Goal: Information Seeking & Learning: Compare options

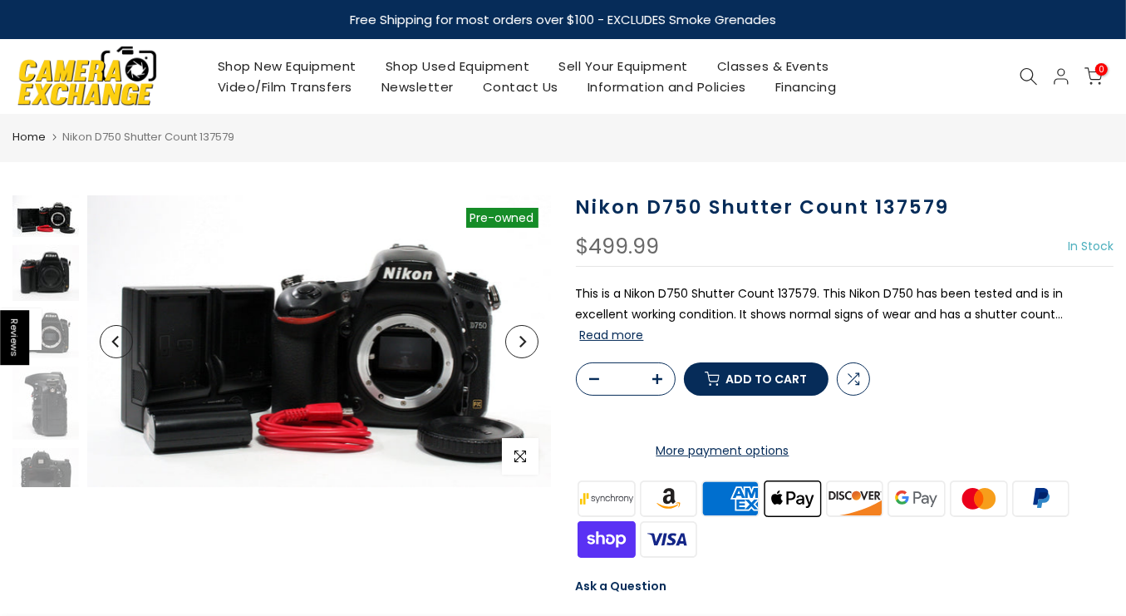
click at [27, 277] on img at bounding box center [45, 272] width 66 height 55
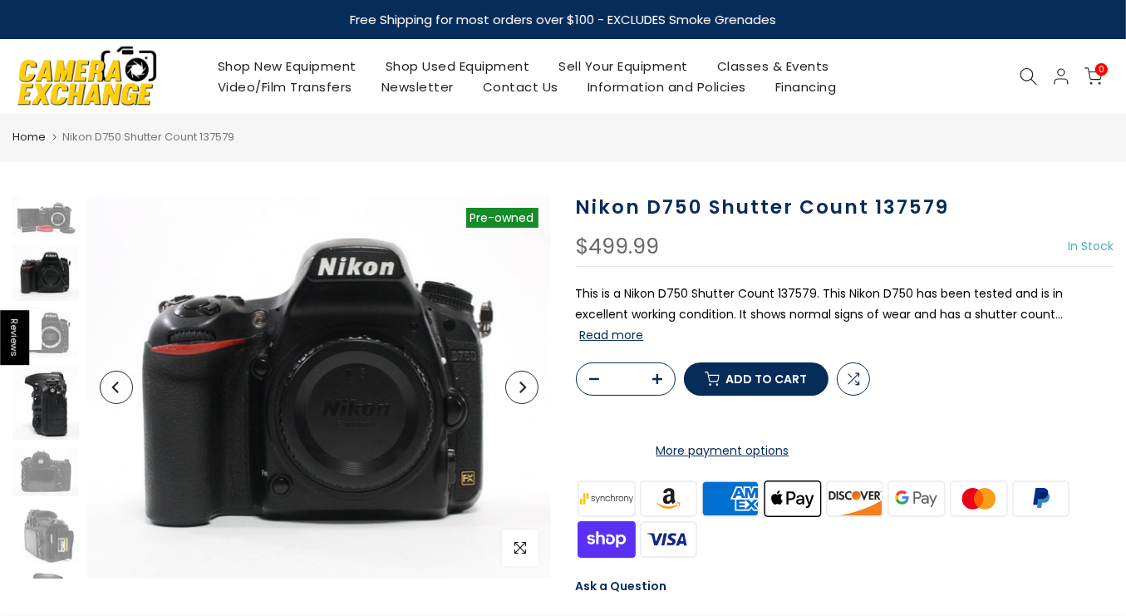
click at [61, 344] on img at bounding box center [45, 334] width 66 height 50
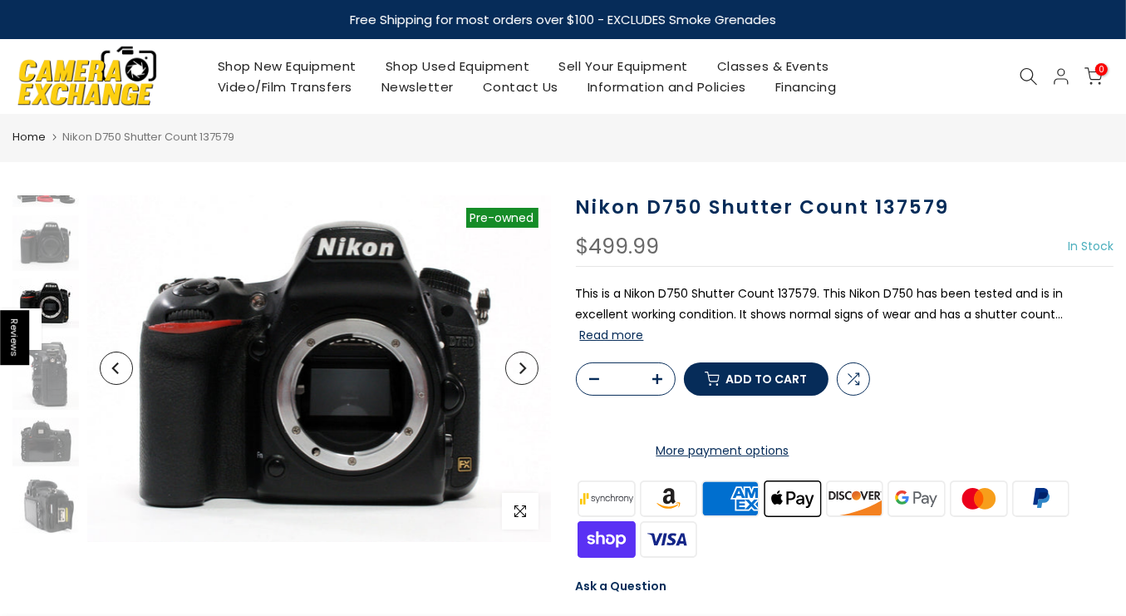
click at [38, 410] on div at bounding box center [46, 487] width 71 height 644
click at [43, 466] on div at bounding box center [46, 487] width 71 height 644
click at [49, 496] on img at bounding box center [45, 504] width 66 height 58
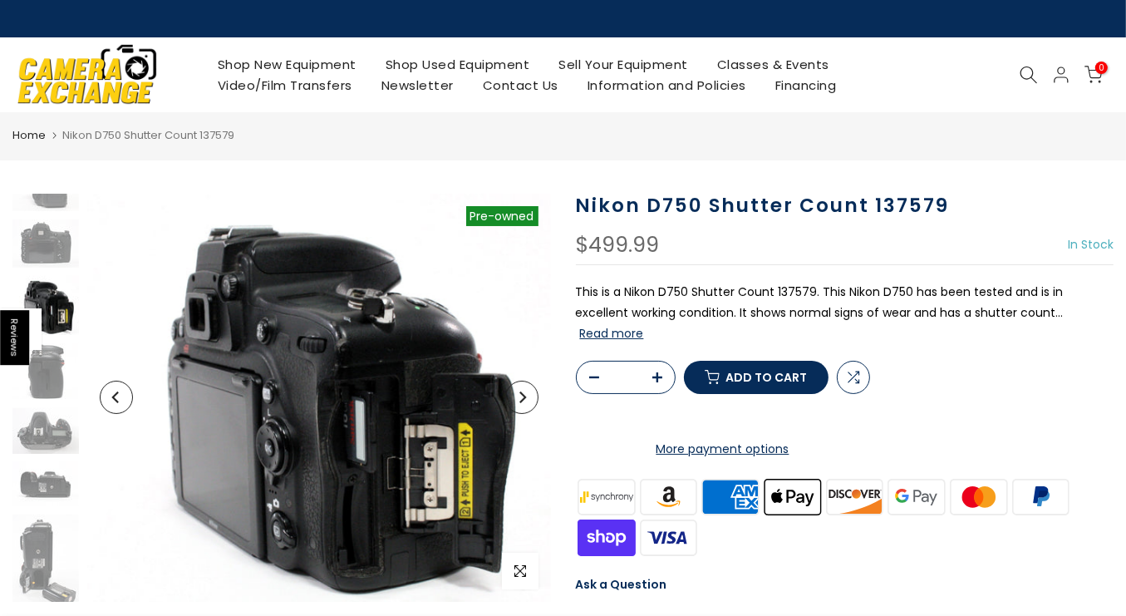
click at [517, 396] on icon "Next" at bounding box center [522, 397] width 12 height 12
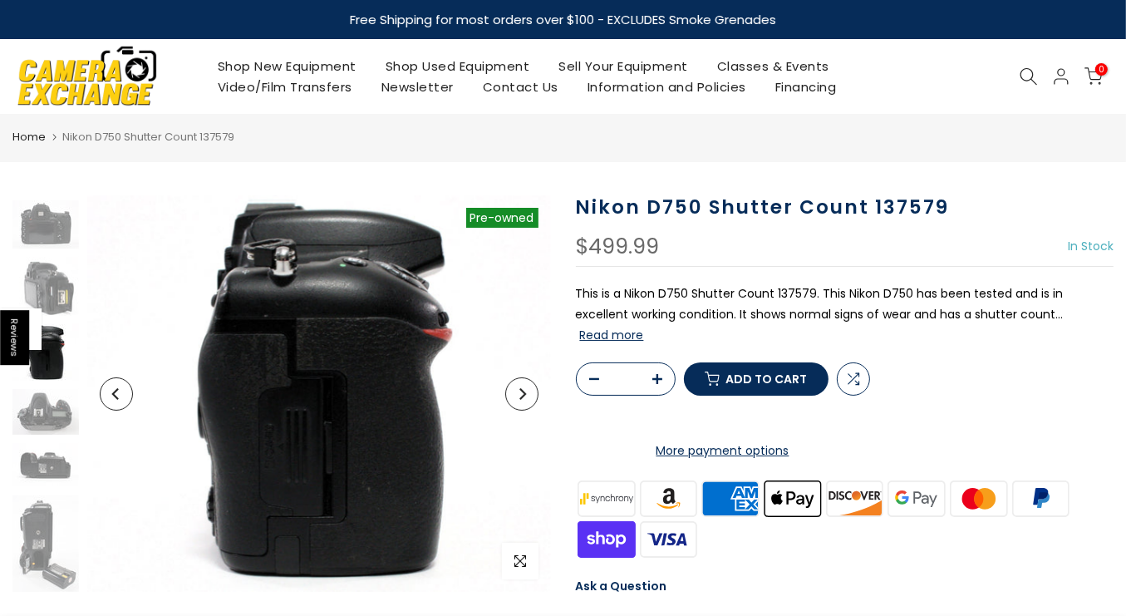
click at [519, 396] on icon "Next" at bounding box center [522, 394] width 12 height 12
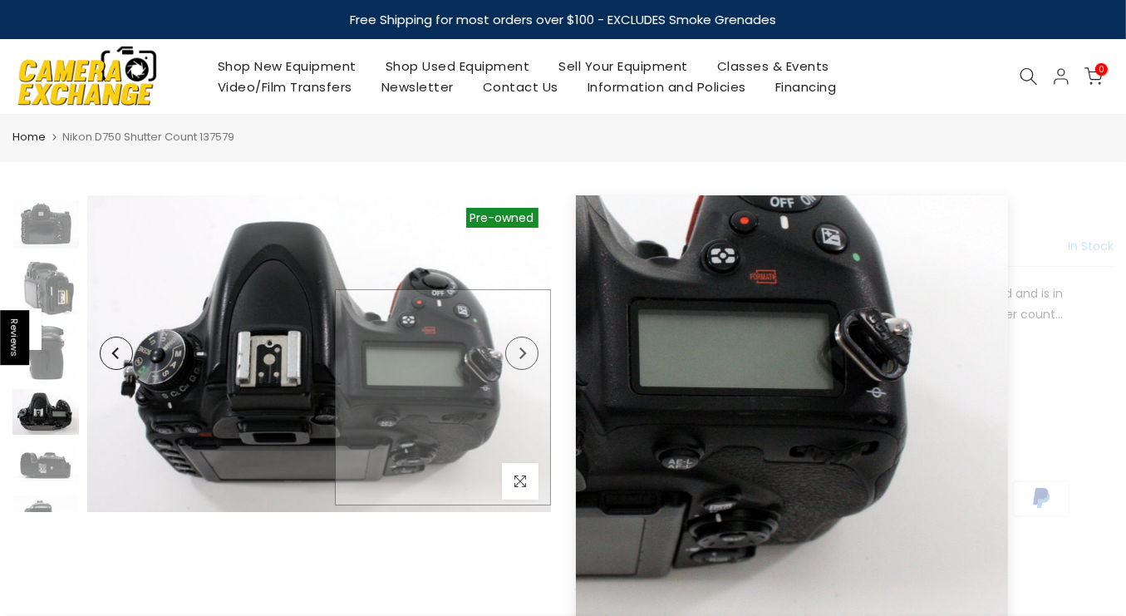
scroll to position [327, 0]
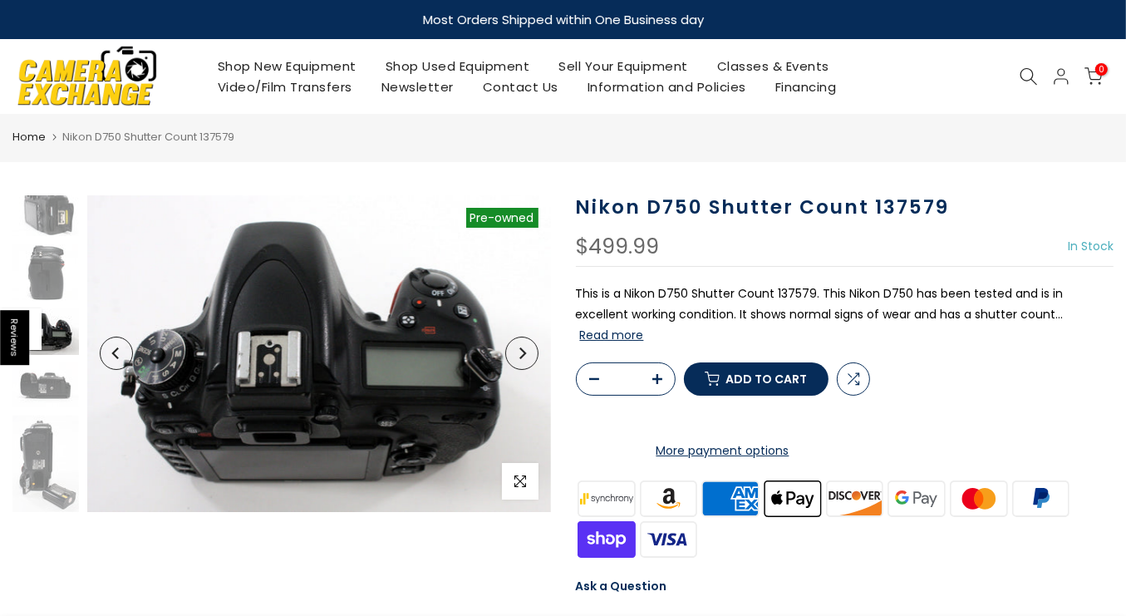
click at [518, 359] on button "Next" at bounding box center [521, 353] width 33 height 33
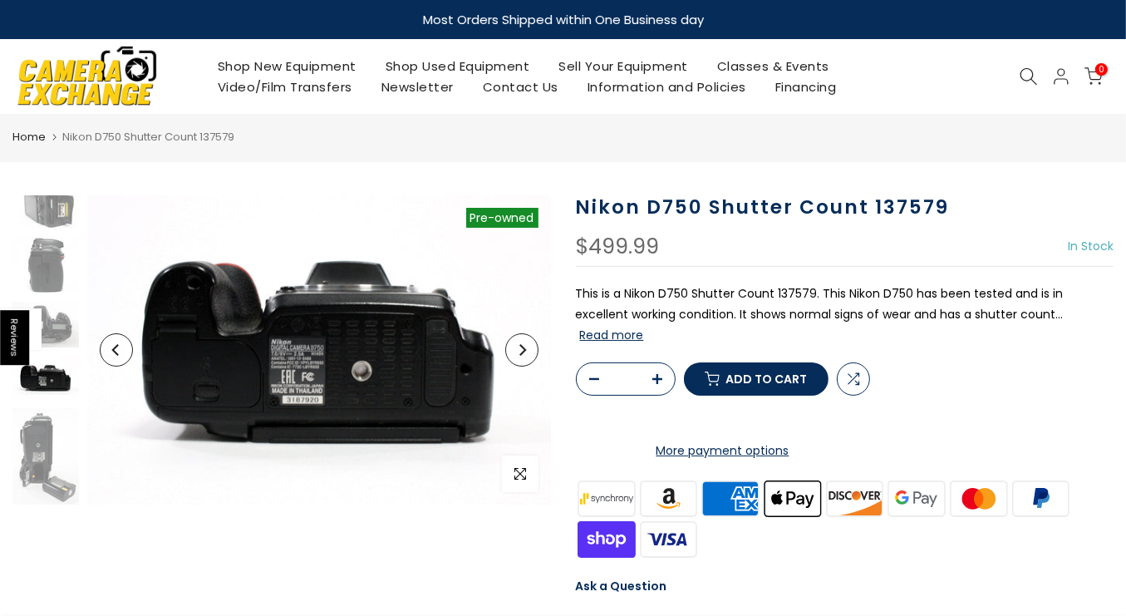
click at [517, 359] on button "Next" at bounding box center [521, 349] width 33 height 33
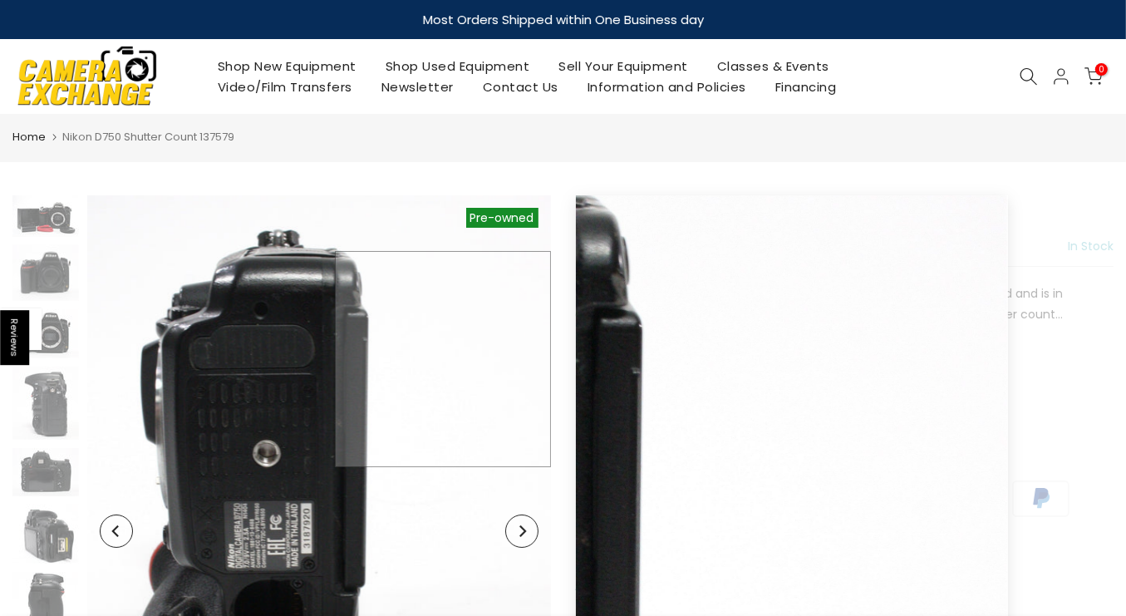
scroll to position [0, 0]
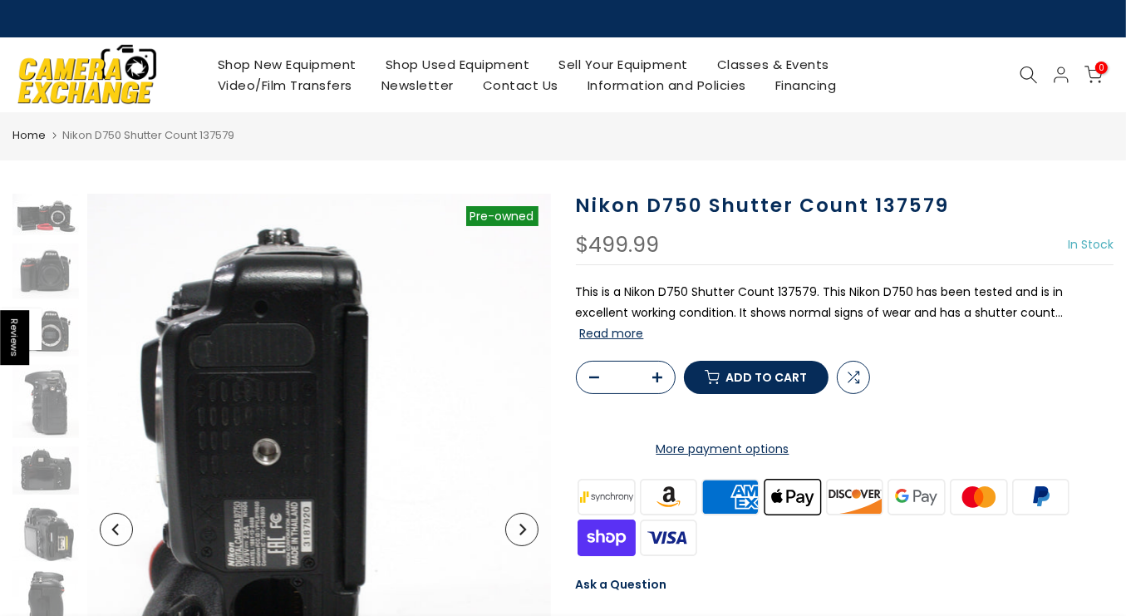
click at [529, 524] on button "Next" at bounding box center [521, 529] width 33 height 33
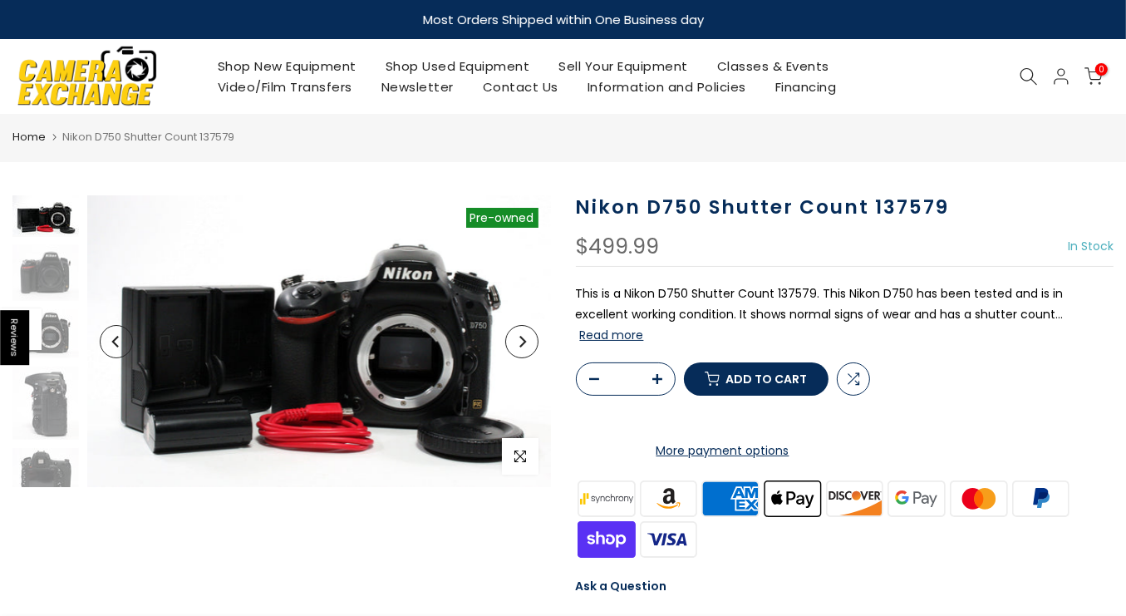
click at [518, 346] on icon "Next" at bounding box center [522, 342] width 12 height 12
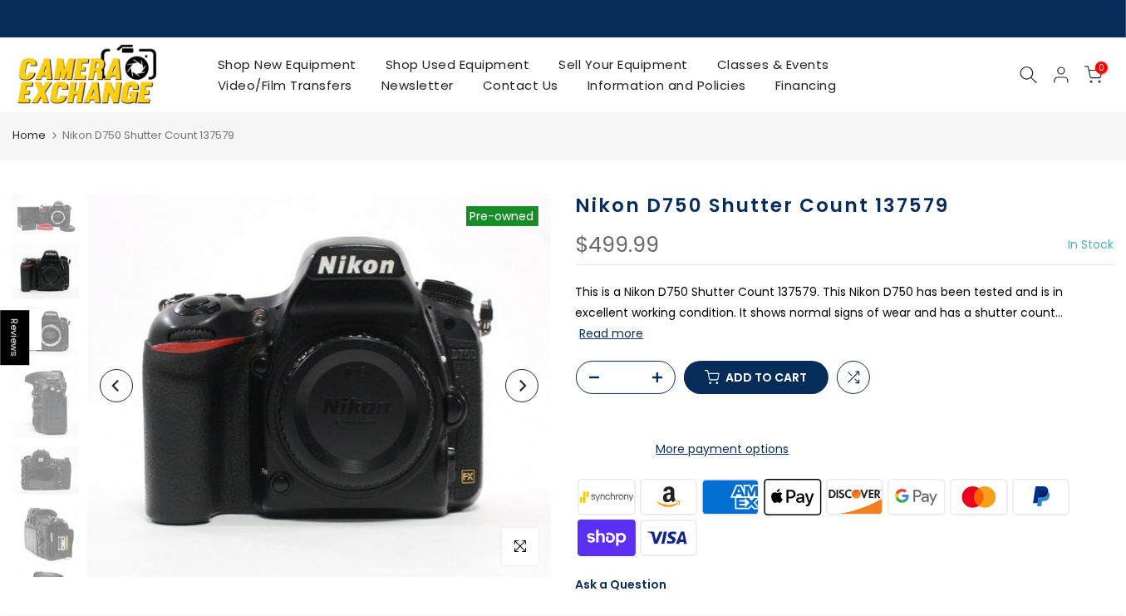
click at [514, 380] on button "Next" at bounding box center [521, 385] width 33 height 33
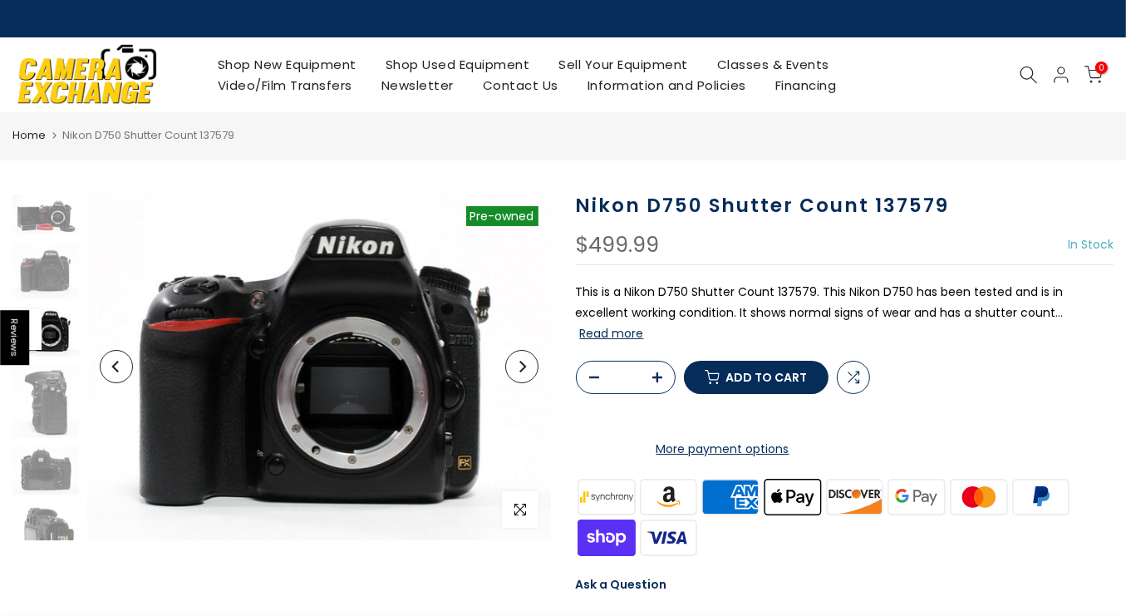
scroll to position [30, 0]
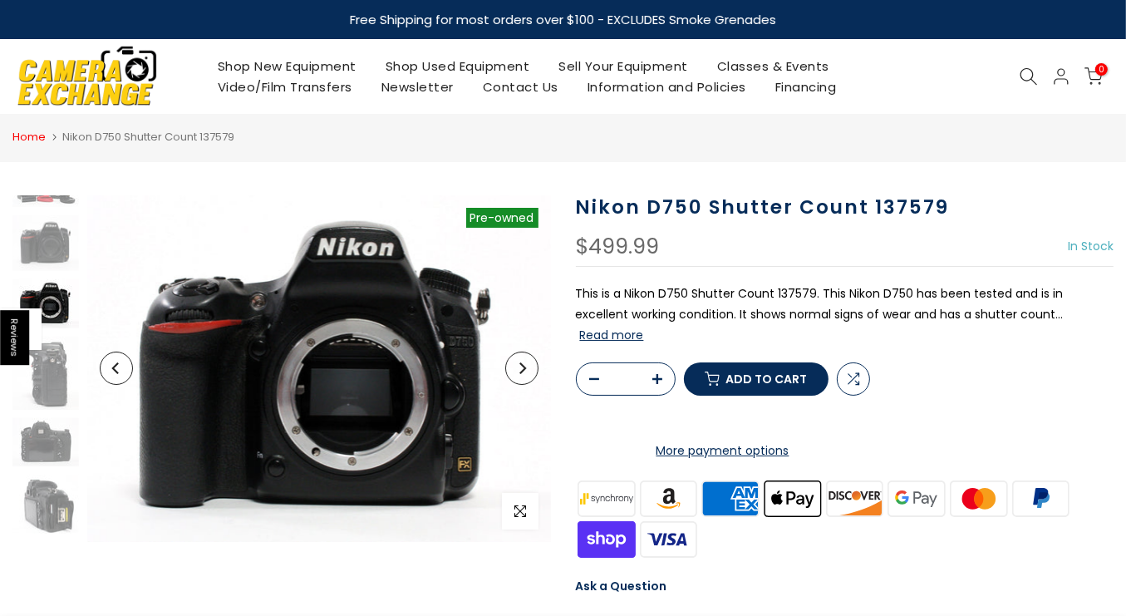
click at [17, 142] on link "Home" at bounding box center [28, 137] width 33 height 17
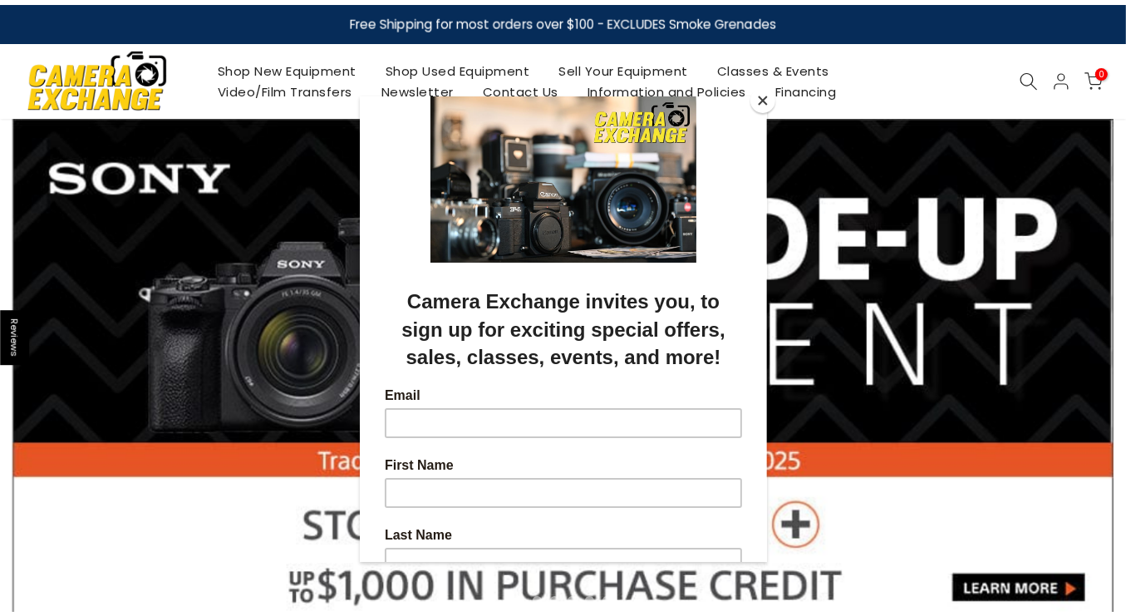
scroll to position [55, 0]
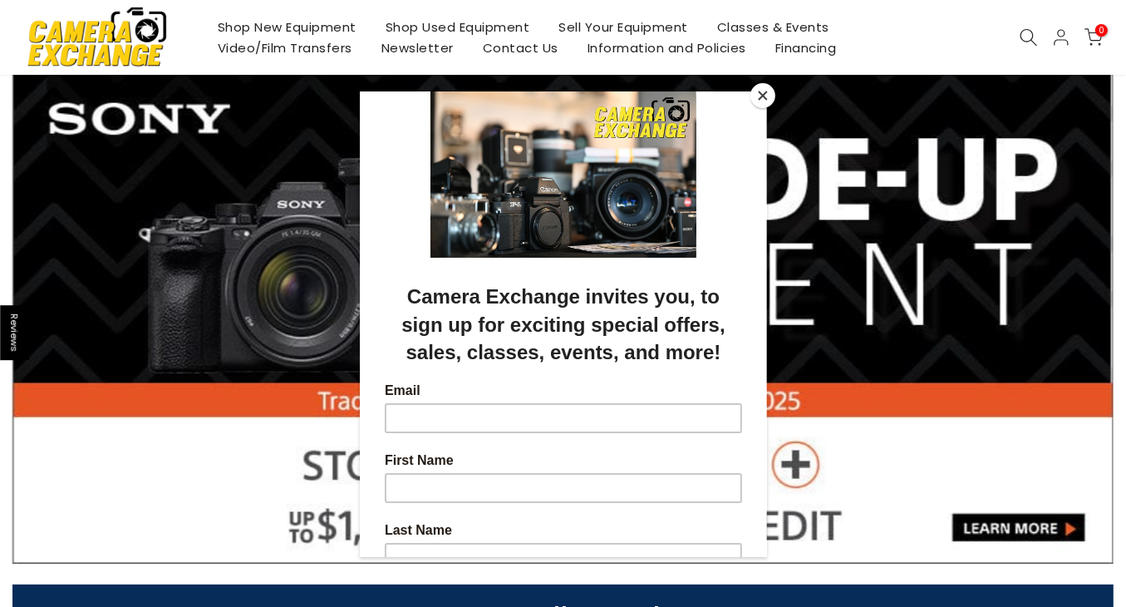
click at [761, 96] on button "Close" at bounding box center [763, 95] width 25 height 25
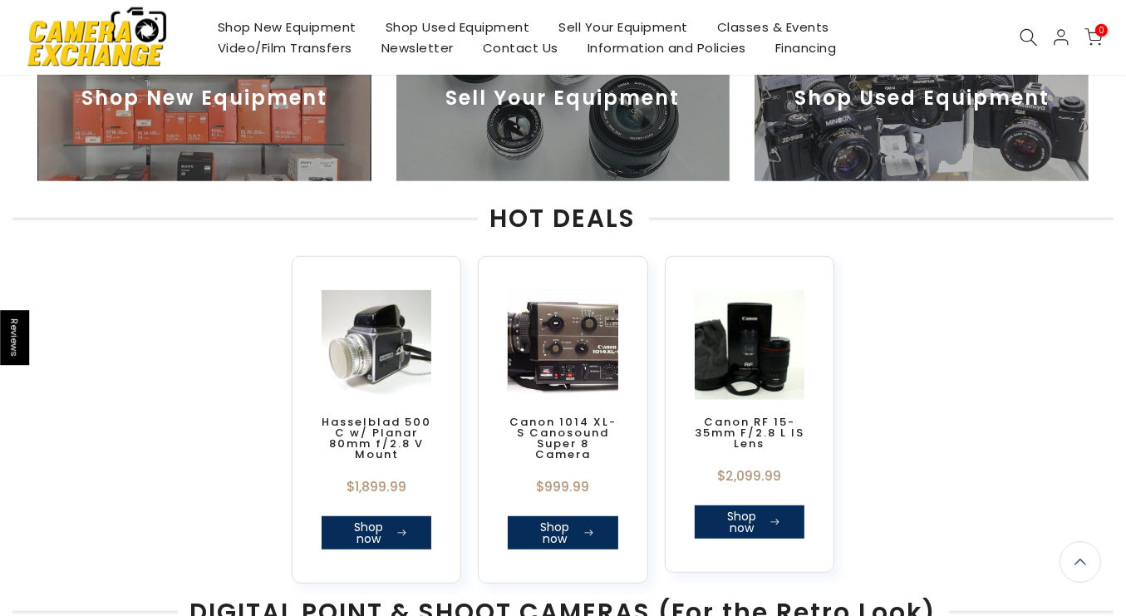
scroll to position [663, 0]
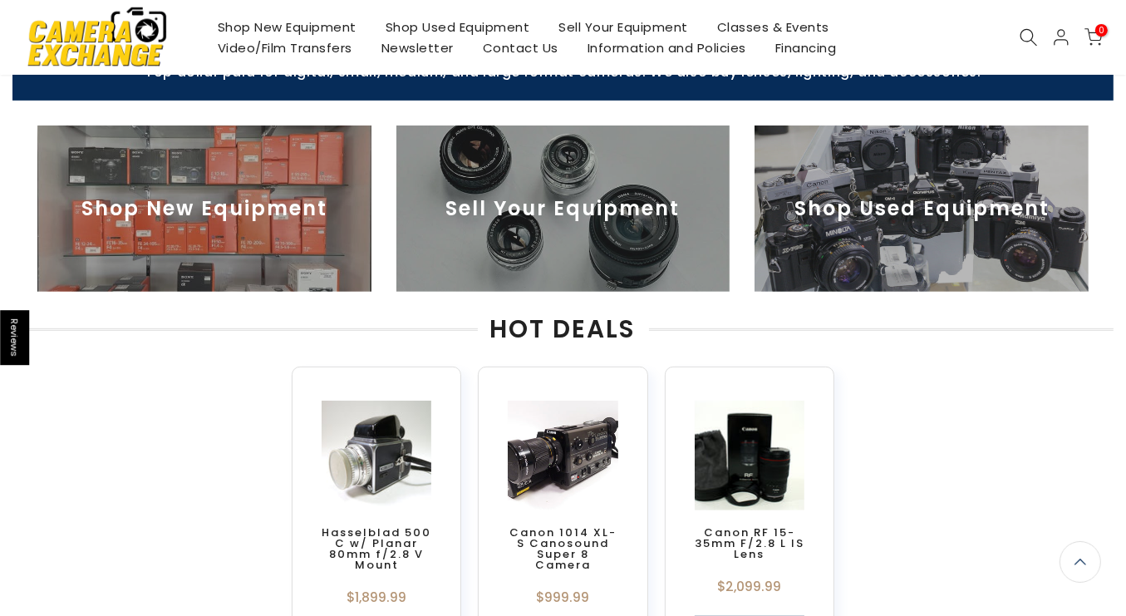
click at [942, 236] on img at bounding box center [922, 209] width 334 height 166
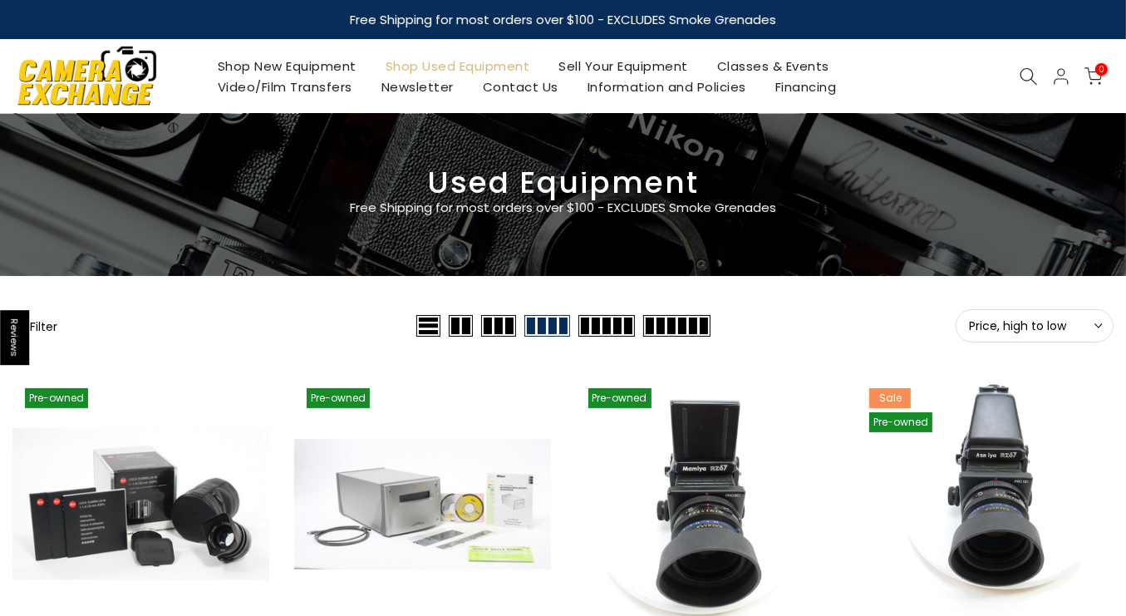
click at [1064, 326] on span "Price, high to low" at bounding box center [1034, 325] width 131 height 15
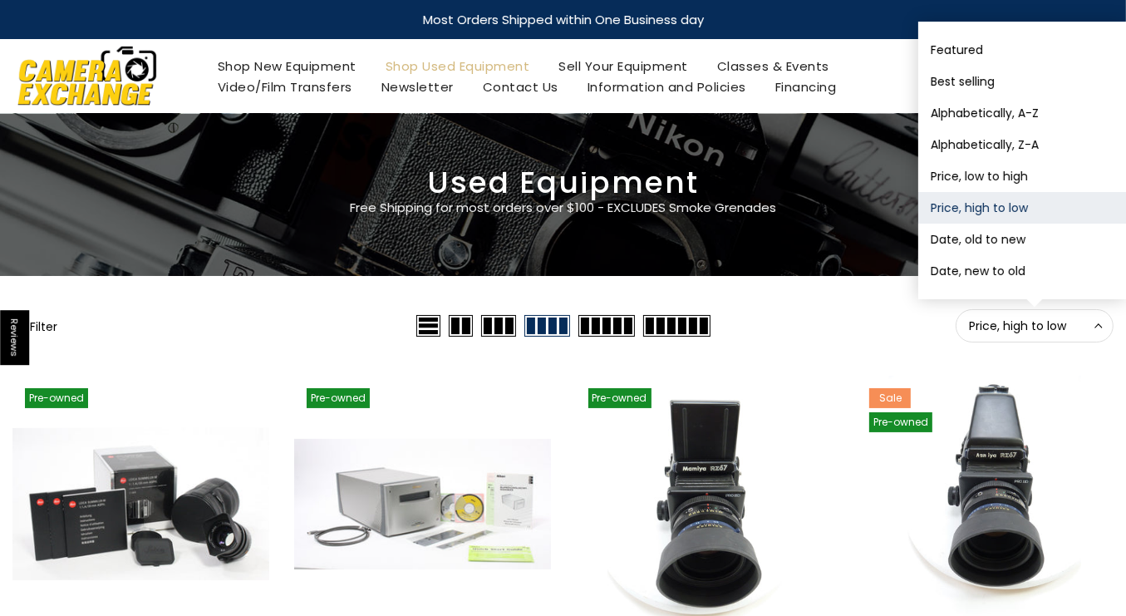
click at [1062, 326] on span "Price, high to low" at bounding box center [1034, 325] width 131 height 15
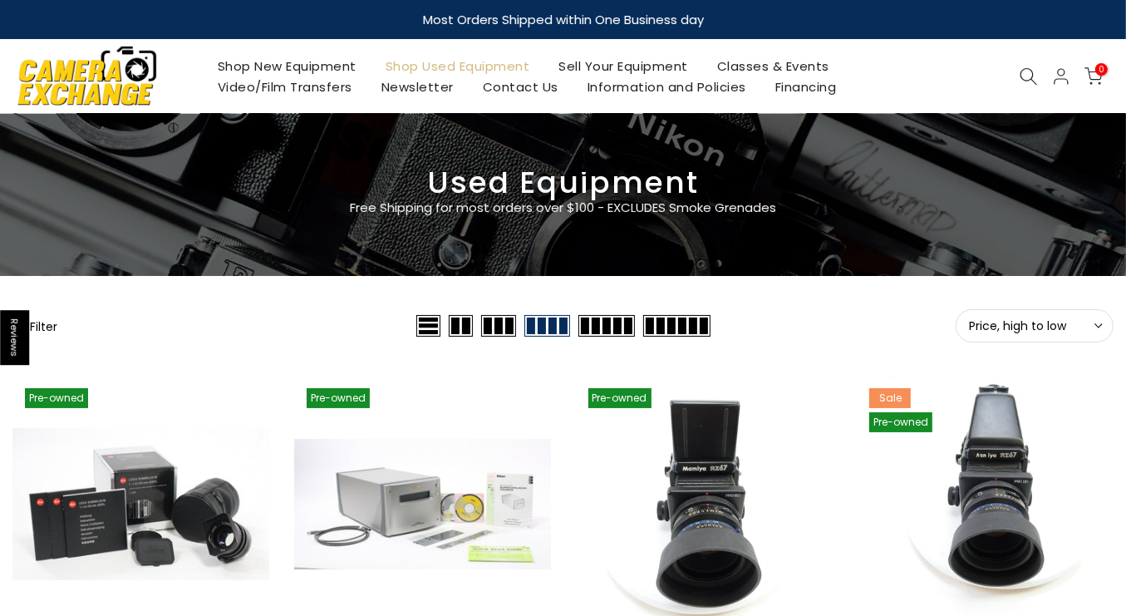
click at [675, 329] on span at bounding box center [676, 326] width 67 height 22
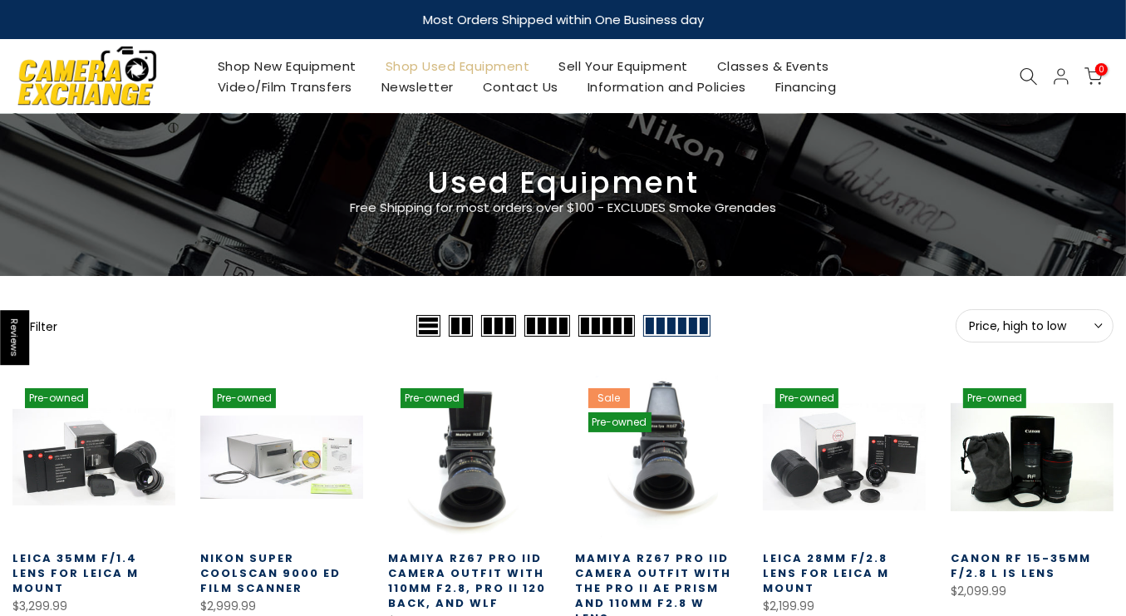
click at [85, 81] on img at bounding box center [87, 75] width 141 height 71
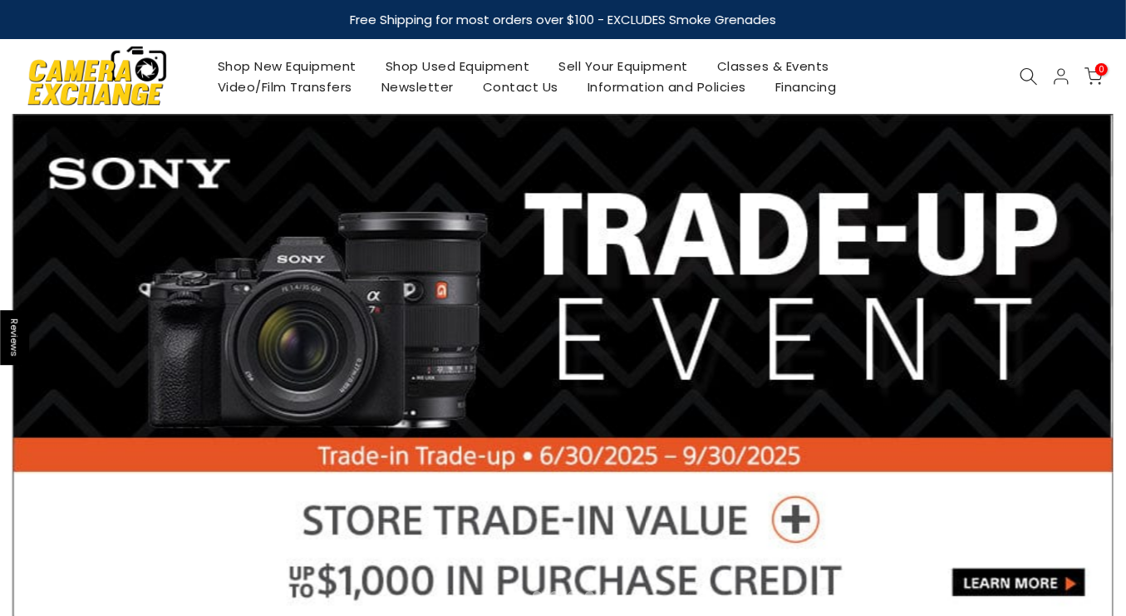
click at [455, 62] on link "Shop Used Equipment" at bounding box center [458, 66] width 174 height 21
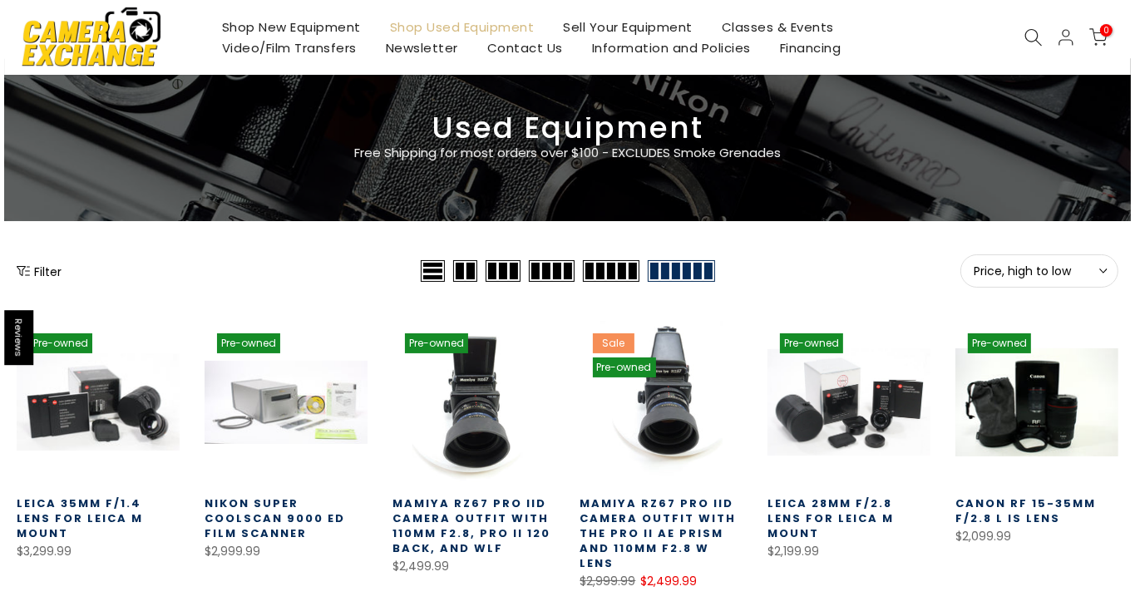
scroll to position [166, 0]
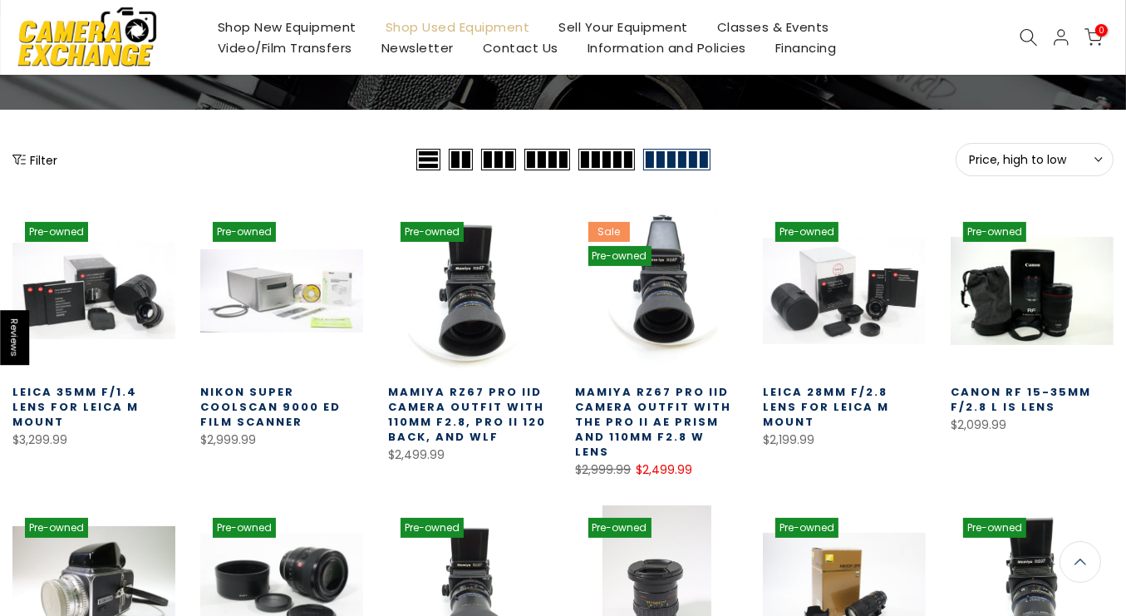
click at [42, 153] on button "Filter" at bounding box center [34, 159] width 45 height 17
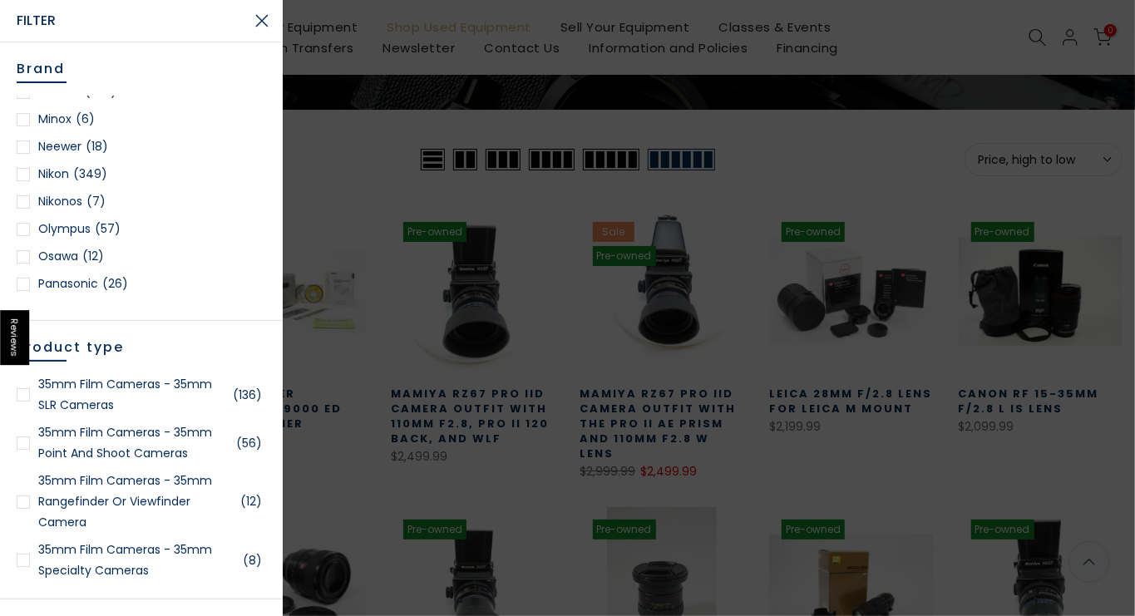
scroll to position [1496, 0]
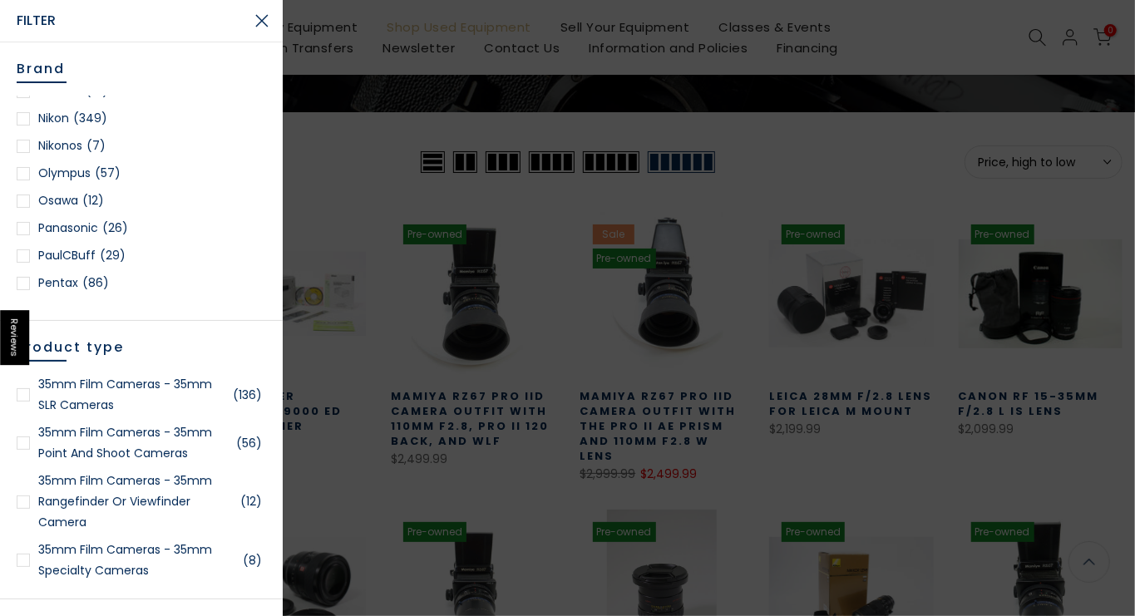
click at [22, 115] on div at bounding box center [23, 118] width 13 height 13
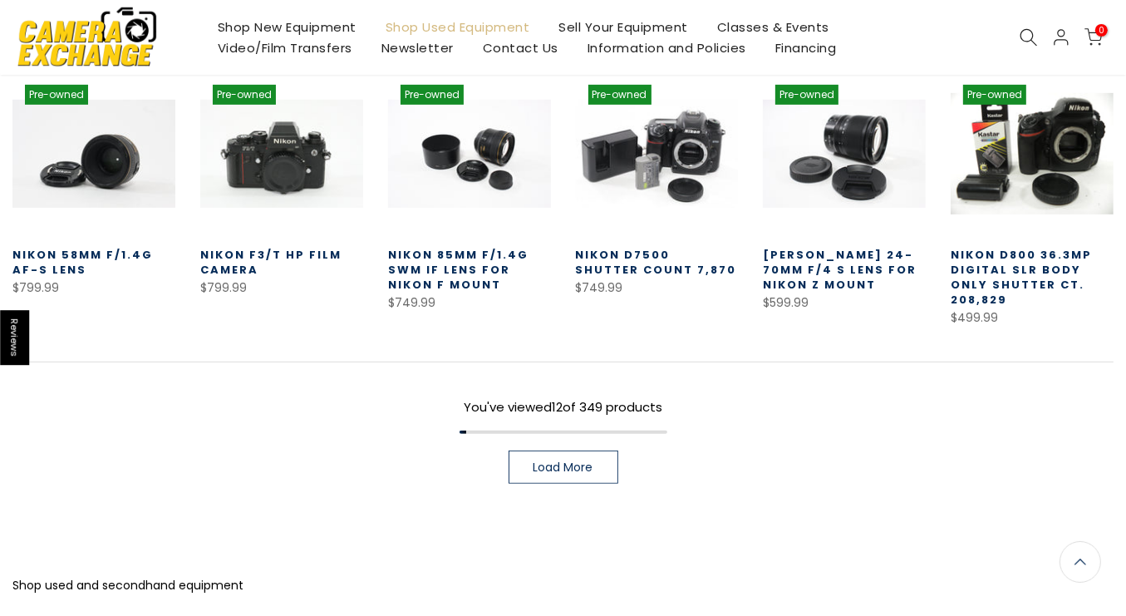
scroll to position [734, 0]
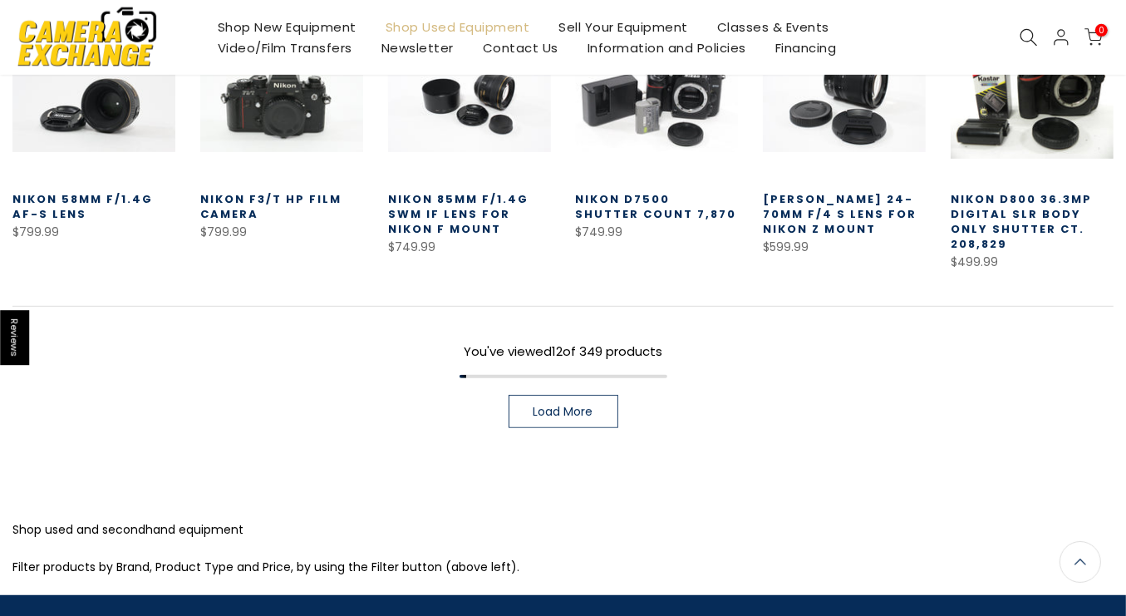
click at [598, 395] on link "Load More" at bounding box center [564, 411] width 110 height 33
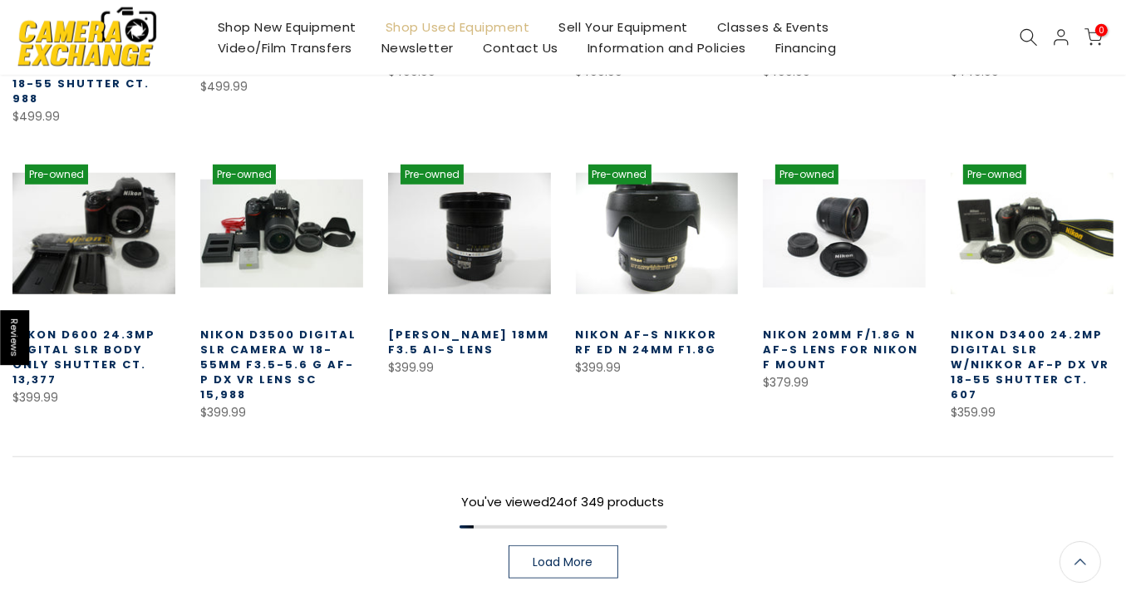
scroll to position [1179, 0]
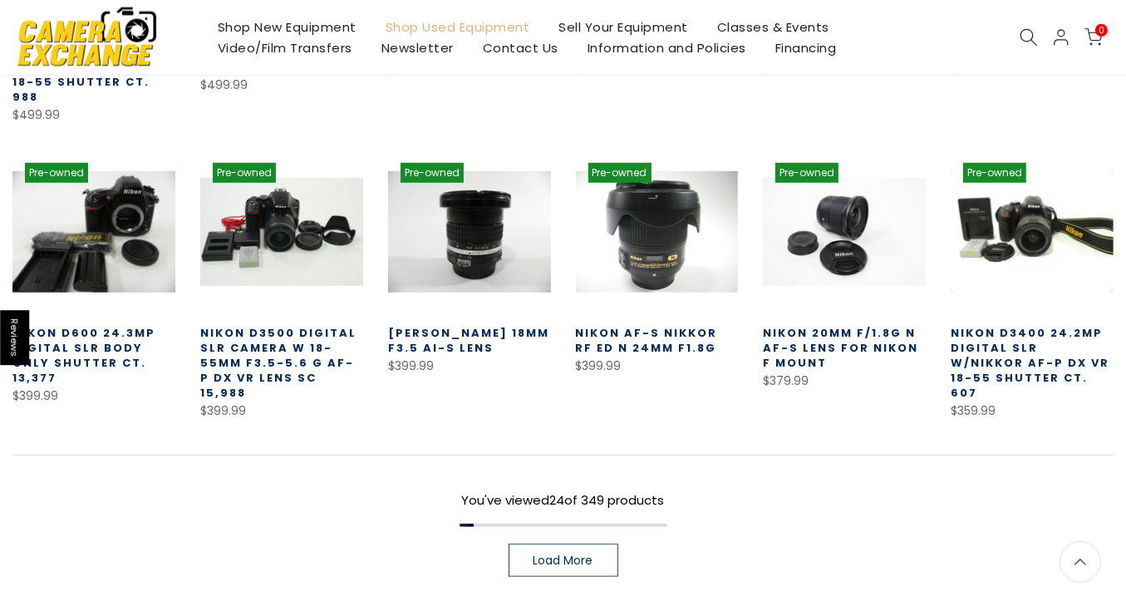
click at [613, 544] on link "Load More" at bounding box center [564, 560] width 110 height 33
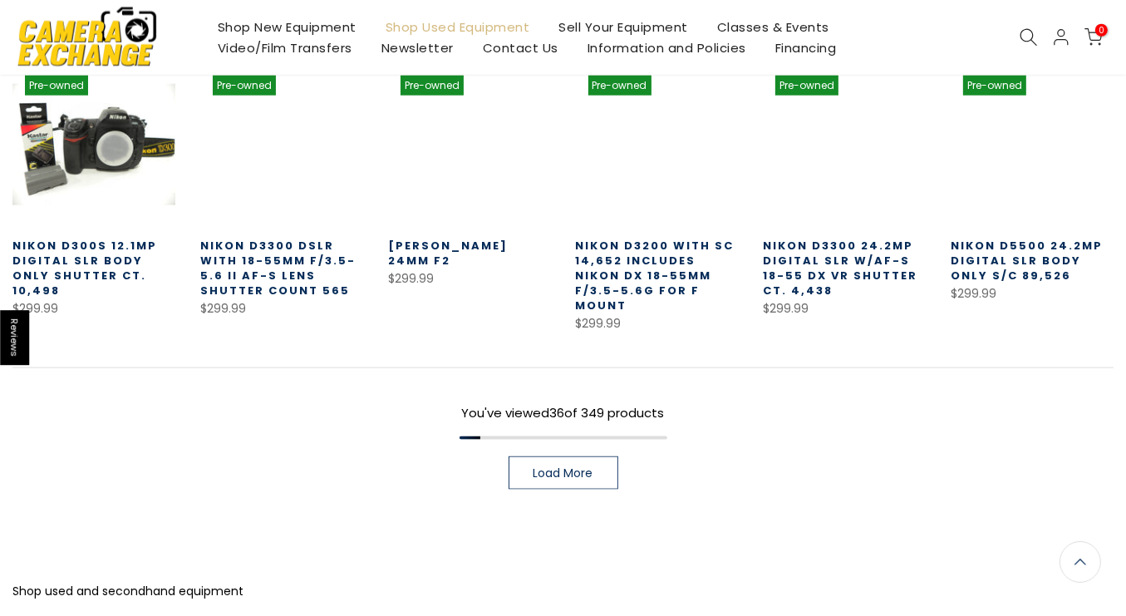
scroll to position [1897, 0]
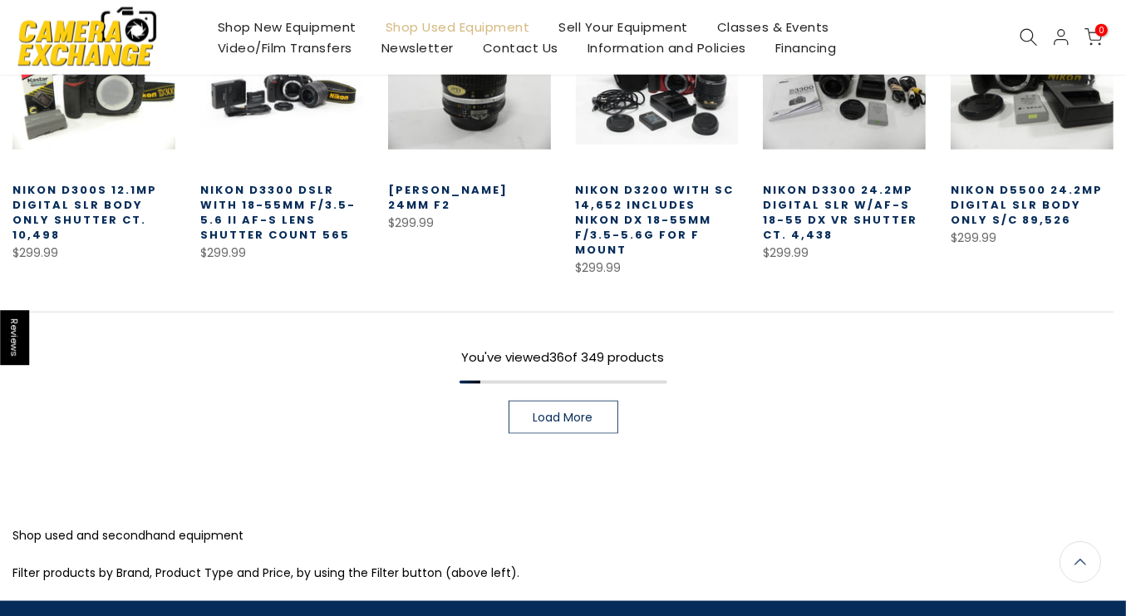
click at [555, 411] on span "Load More" at bounding box center [564, 417] width 60 height 12
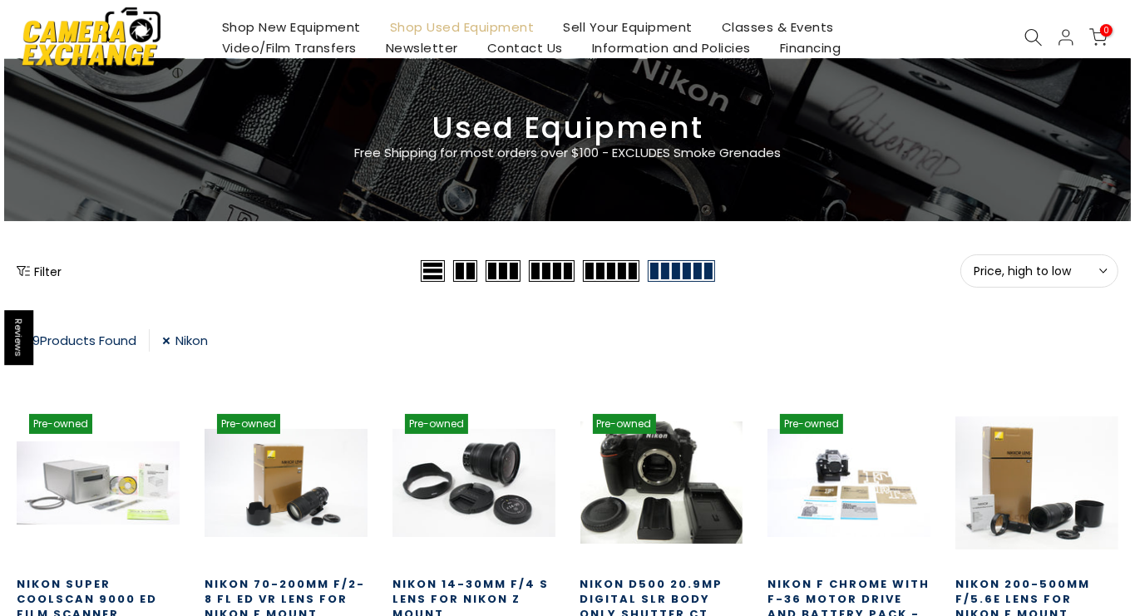
scroll to position [111, 0]
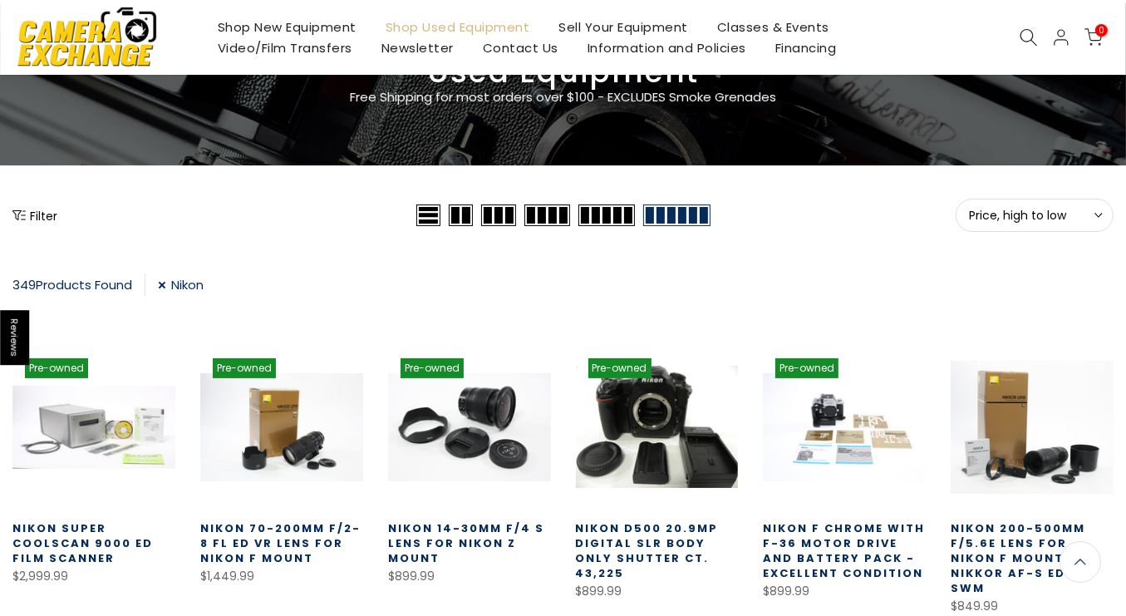
click at [56, 218] on button "Filter" at bounding box center [34, 215] width 45 height 17
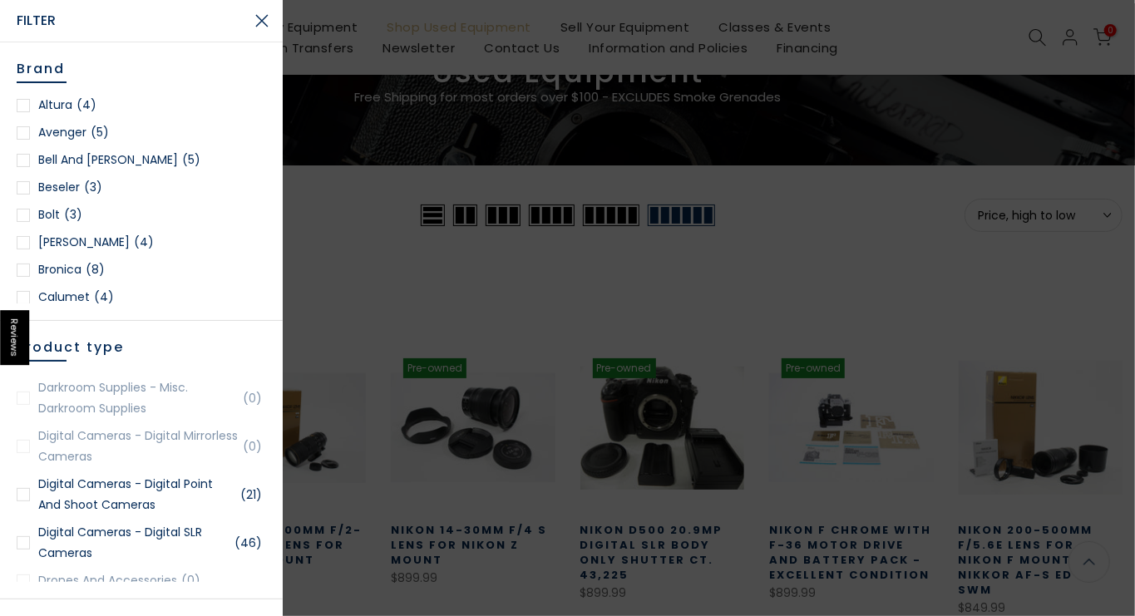
scroll to position [609, 0]
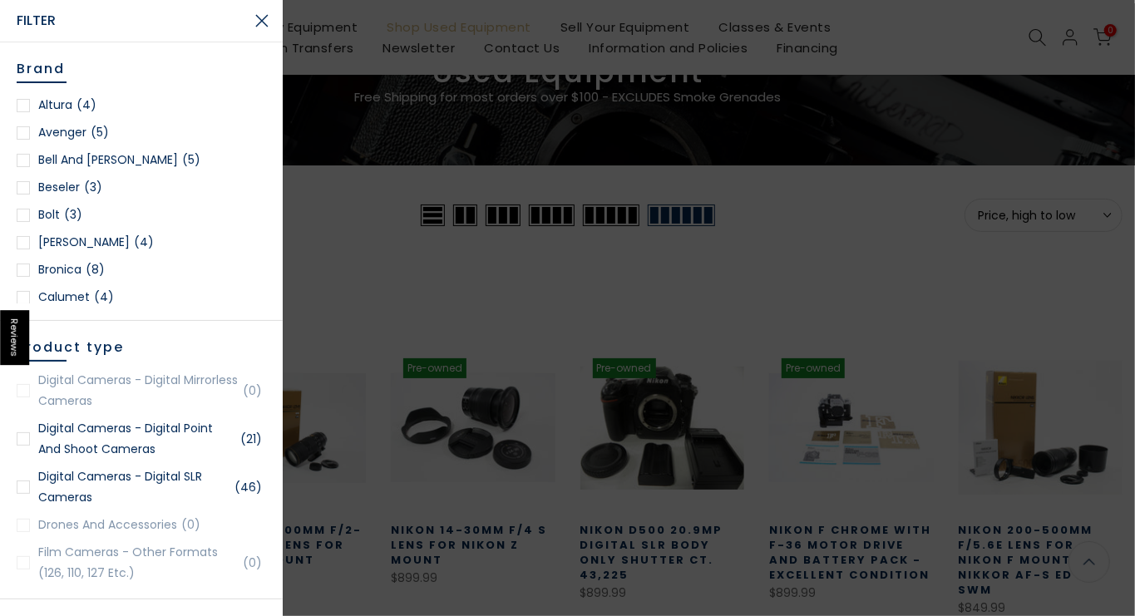
click at [91, 494] on link "Digital Cameras - Digital SLR Cameras (46)" at bounding box center [141, 487] width 249 height 42
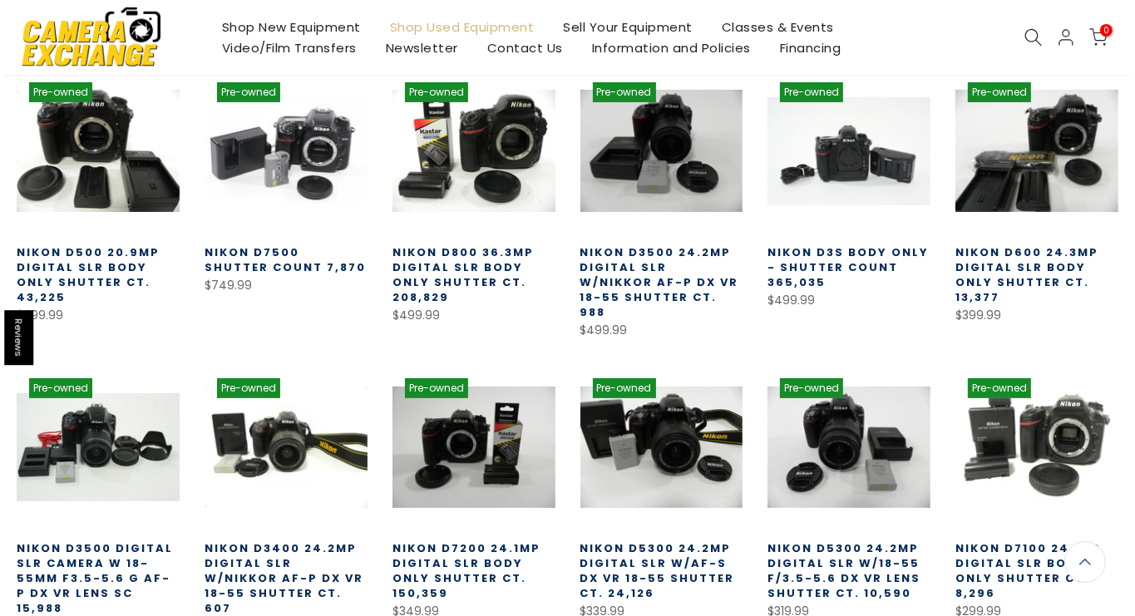
scroll to position [166, 0]
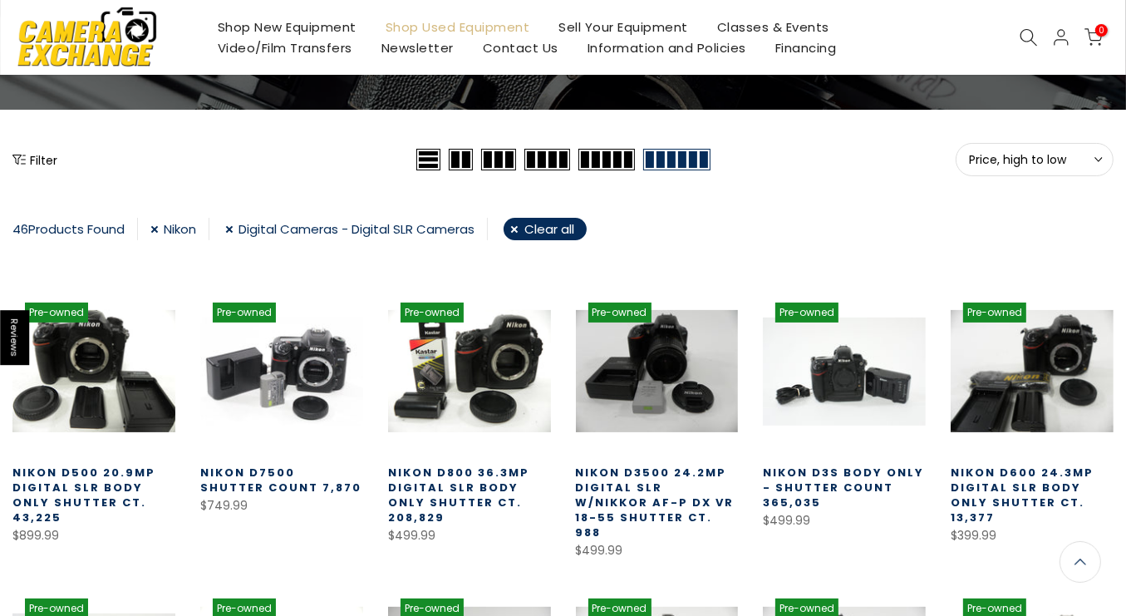
click at [34, 162] on button "Filter" at bounding box center [34, 159] width 45 height 17
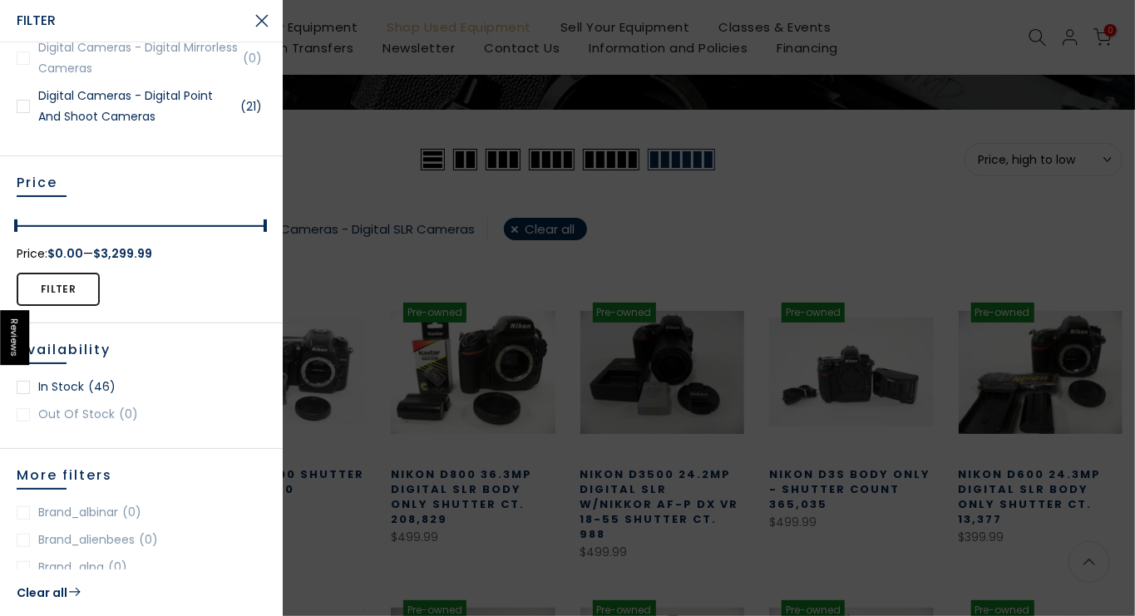
scroll to position [0, 0]
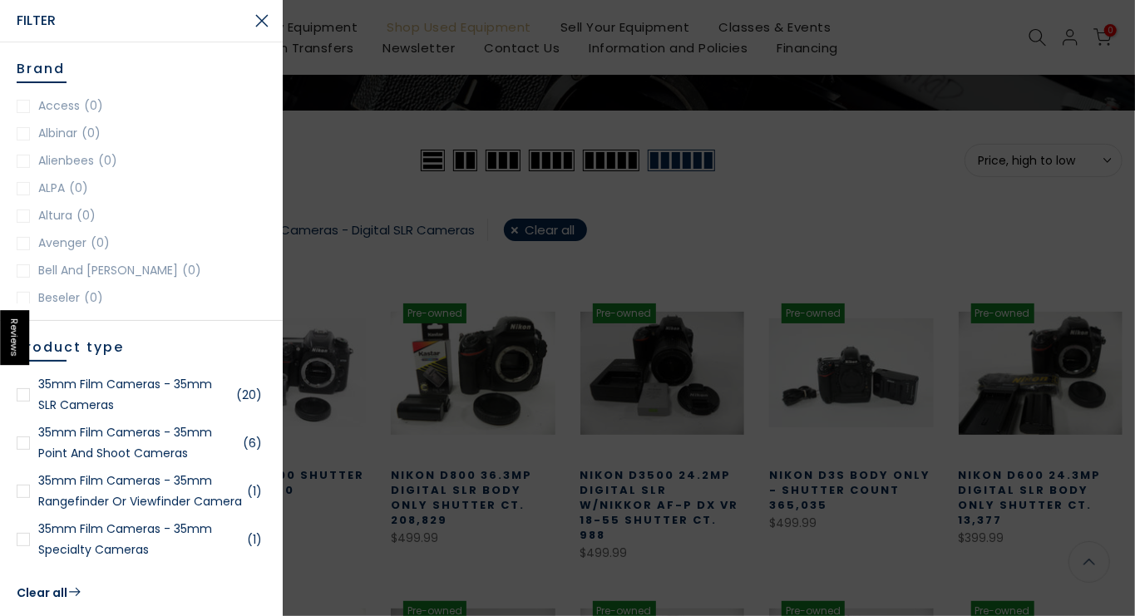
click at [268, 20] on button "Close Search" at bounding box center [262, 21] width 42 height 42
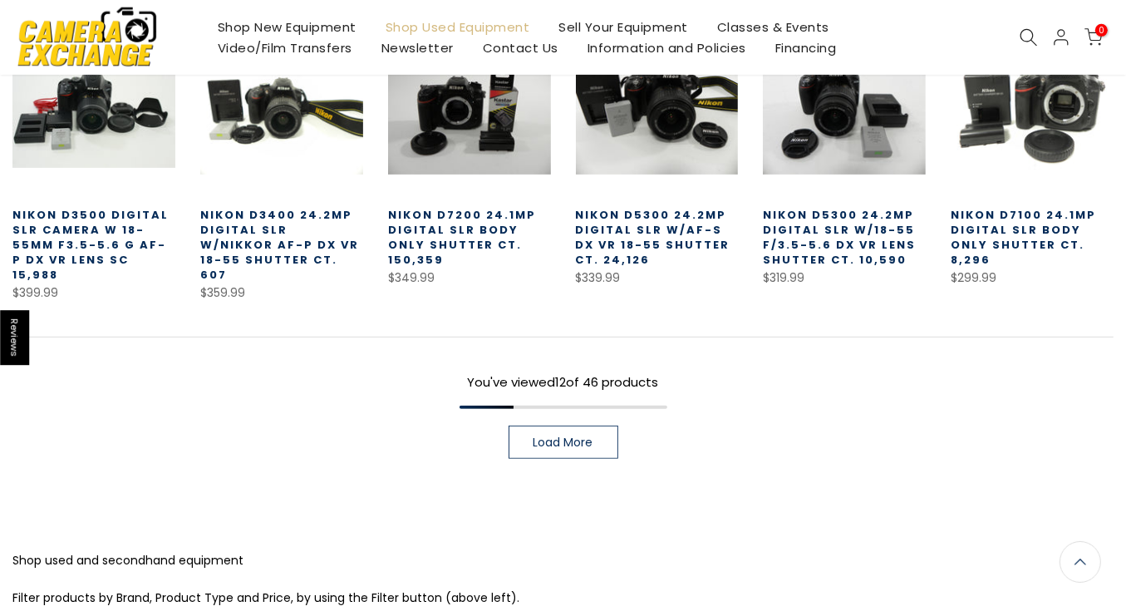
click at [534, 436] on span "Load More" at bounding box center [564, 442] width 60 height 12
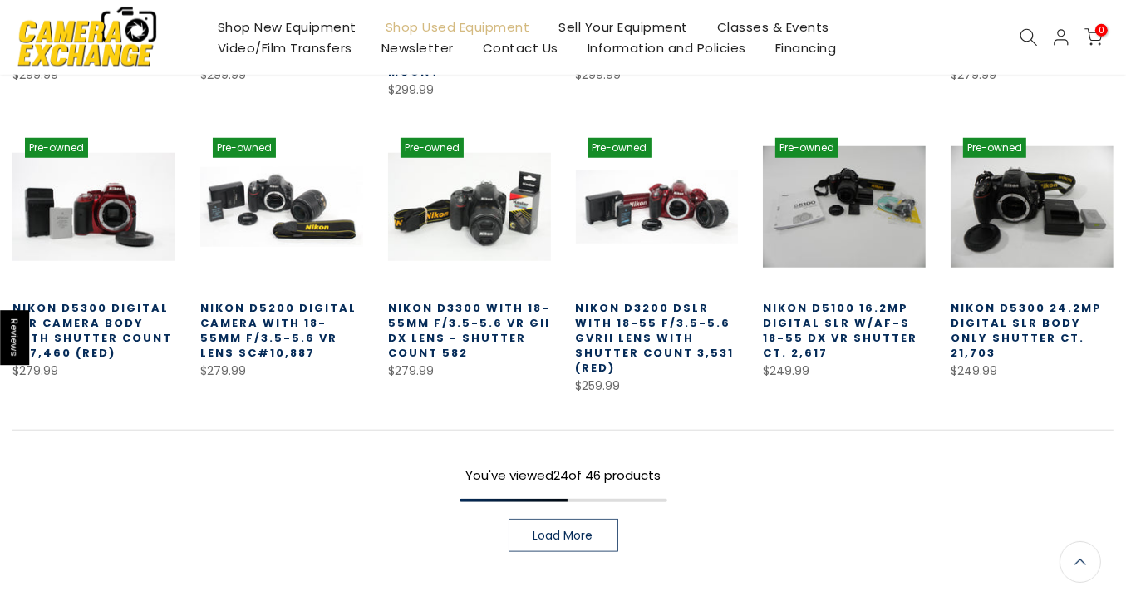
click at [585, 529] on span "Load More" at bounding box center [564, 535] width 60 height 12
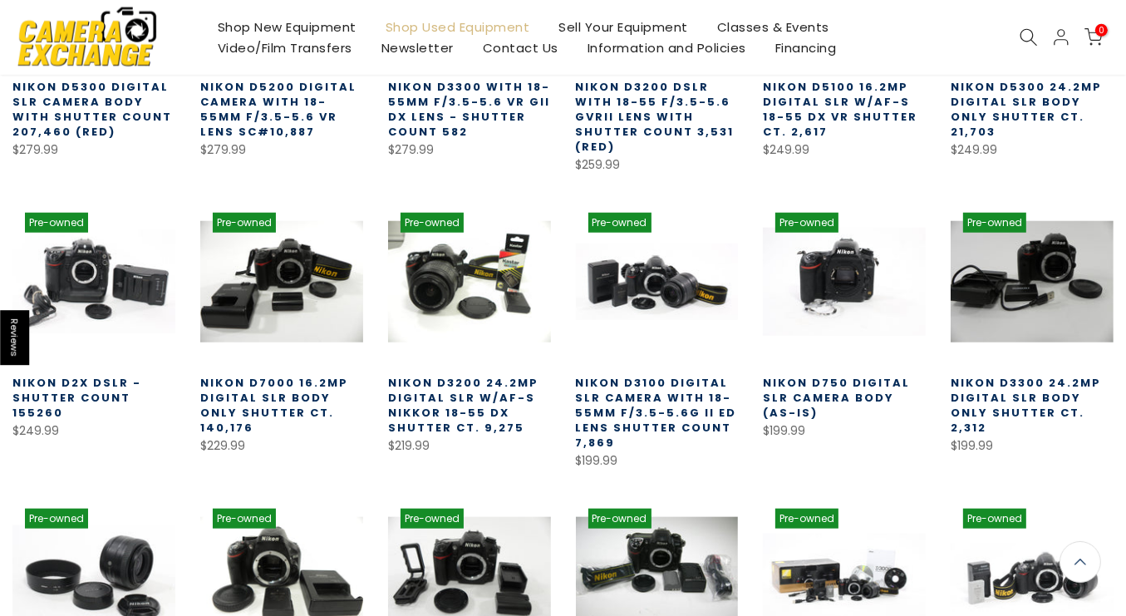
click at [863, 375] on link "Nikon D750 Digital SLR Camera Body (AS-IS)" at bounding box center [836, 398] width 147 height 46
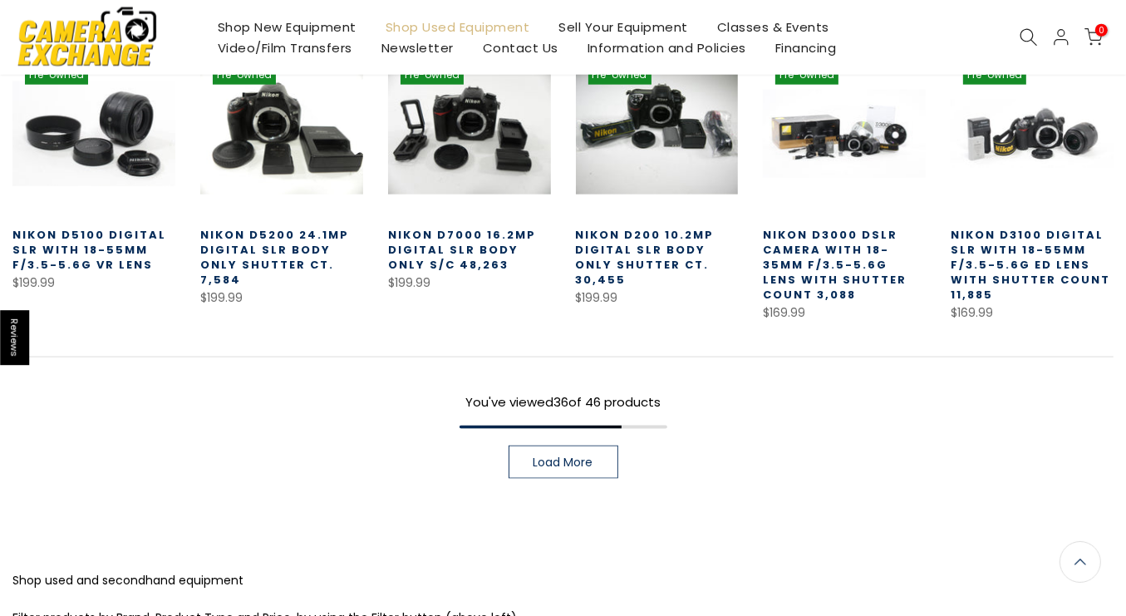
click at [581, 456] on span "Load More" at bounding box center [564, 462] width 60 height 12
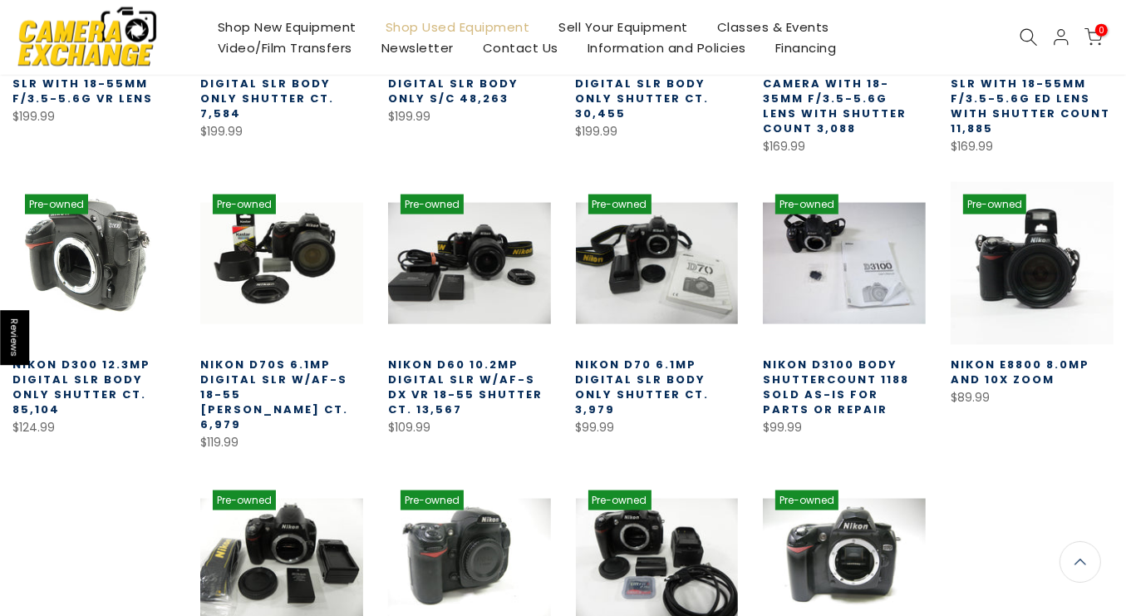
scroll to position [2160, 0]
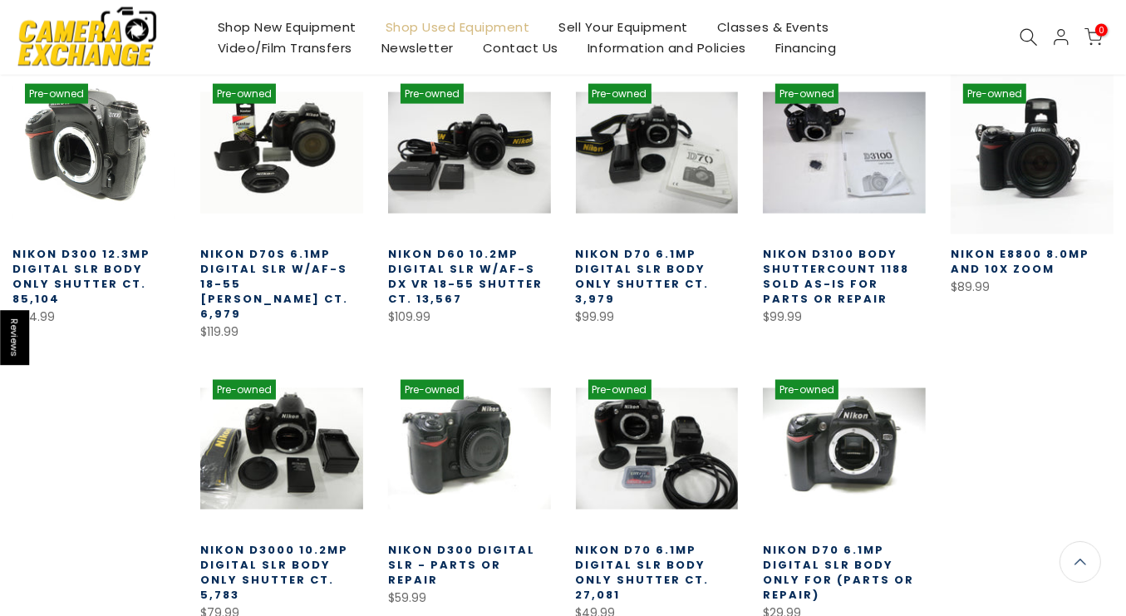
click at [109, 124] on link at bounding box center [93, 152] width 163 height 163
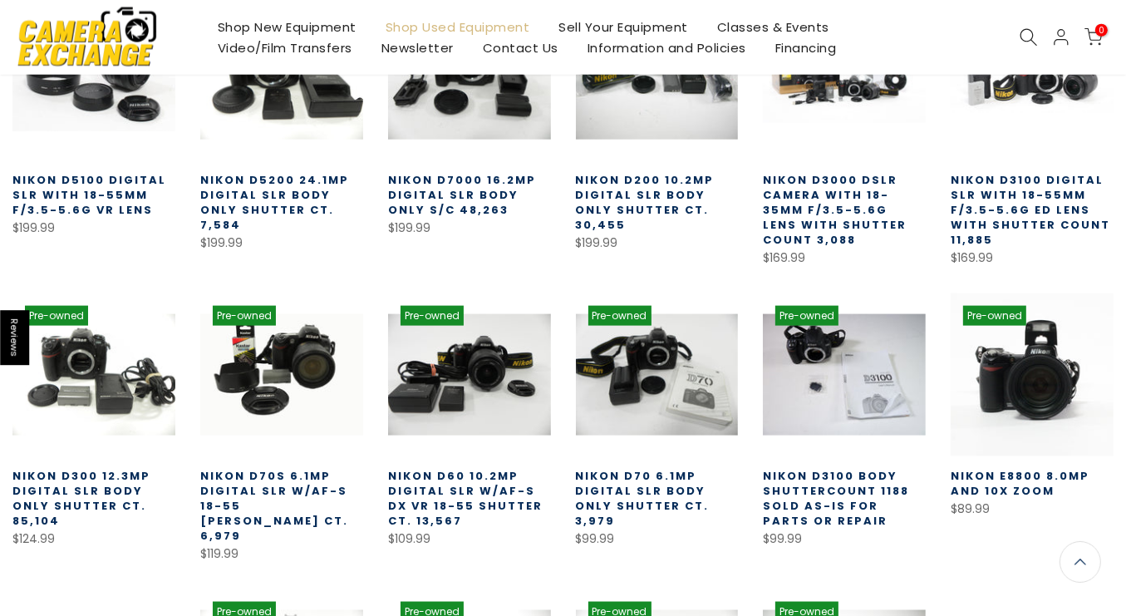
scroll to position [1937, 0]
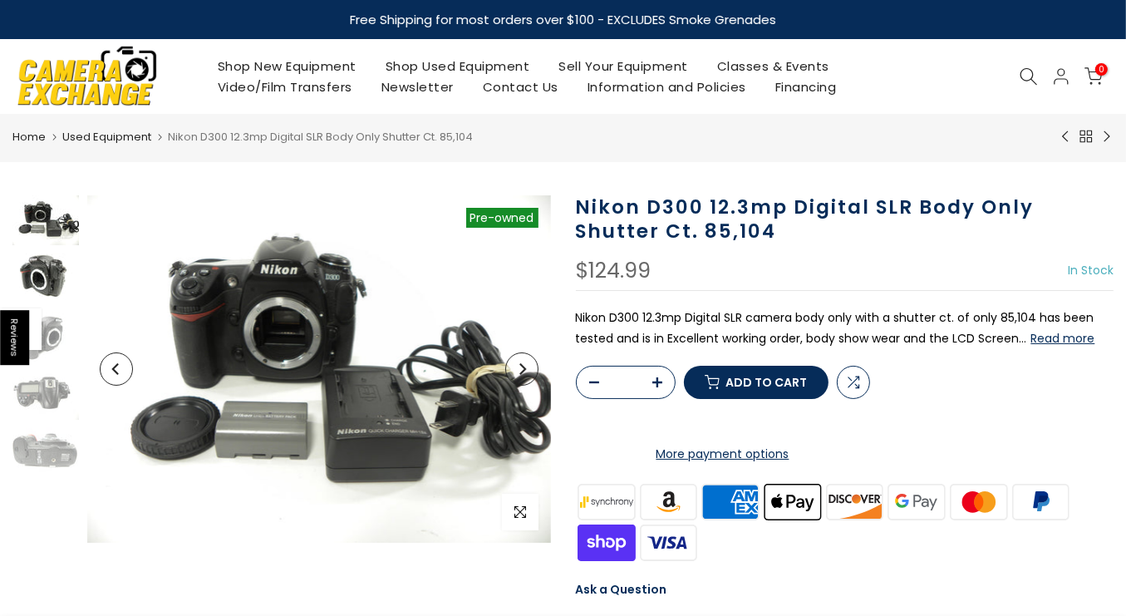
click at [48, 278] on img at bounding box center [45, 279] width 66 height 50
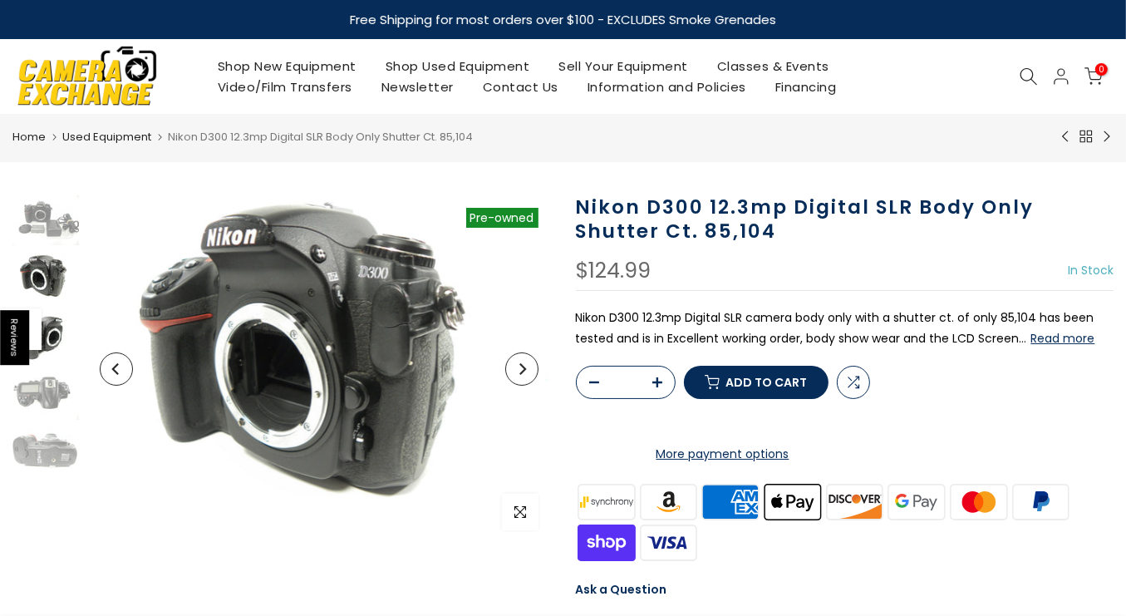
click at [56, 331] on img at bounding box center [45, 337] width 66 height 50
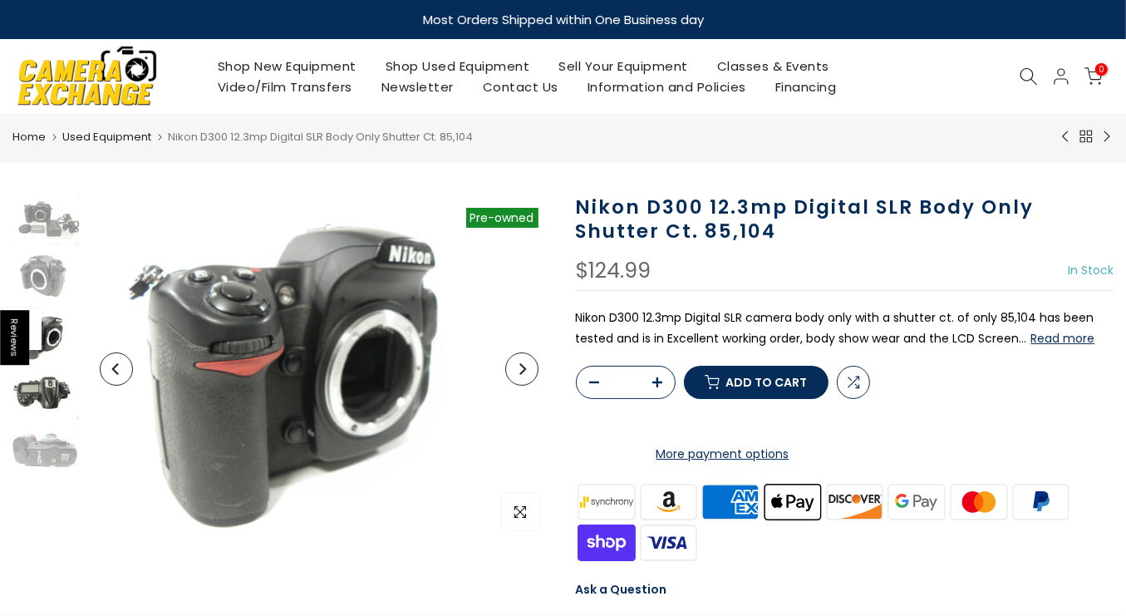
click at [61, 391] on img at bounding box center [45, 395] width 66 height 50
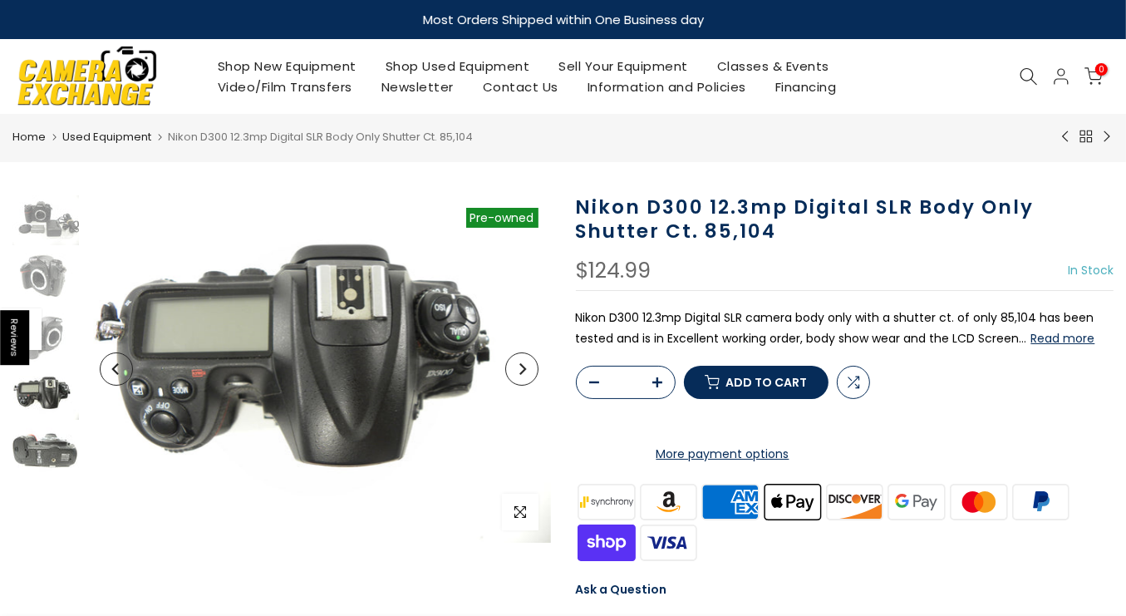
click at [42, 455] on img at bounding box center [45, 453] width 66 height 50
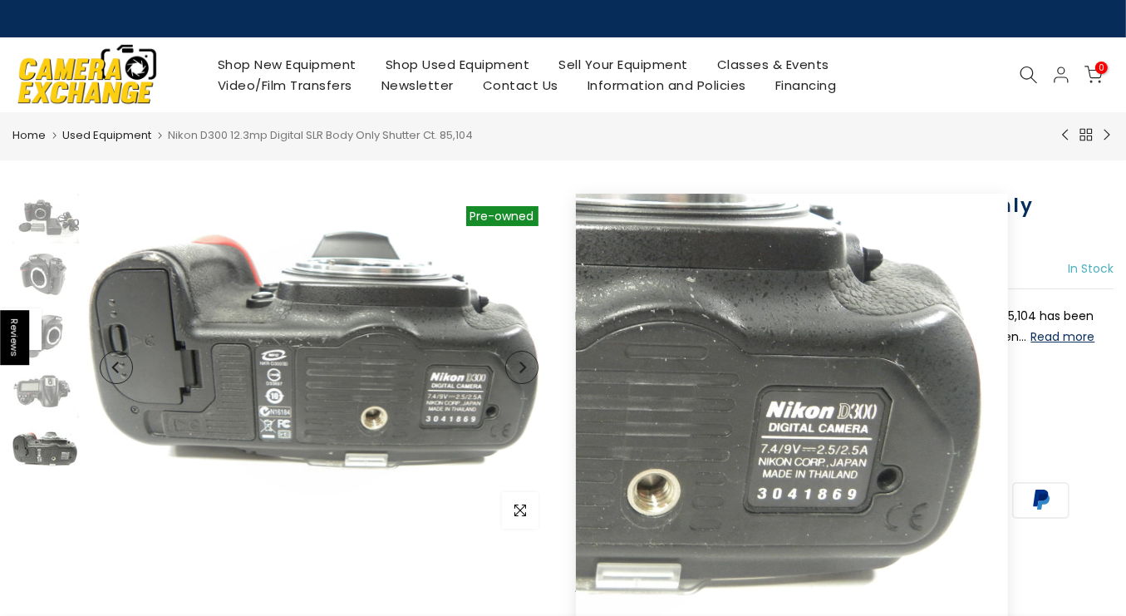
click at [531, 373] on button "Next" at bounding box center [521, 367] width 33 height 33
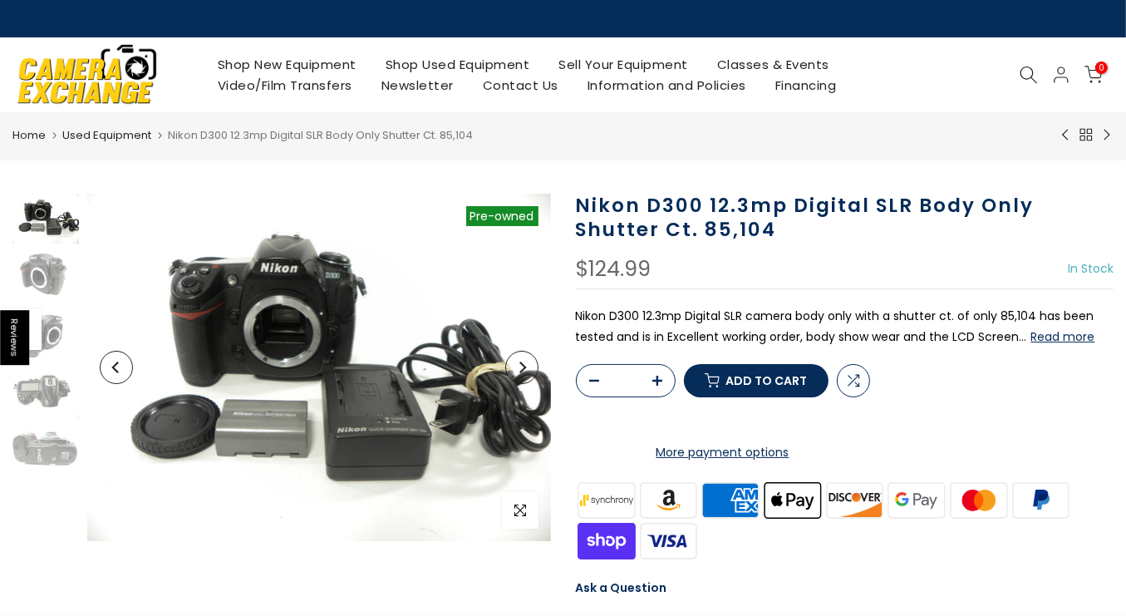
click at [526, 368] on icon "Next" at bounding box center [522, 368] width 12 height 12
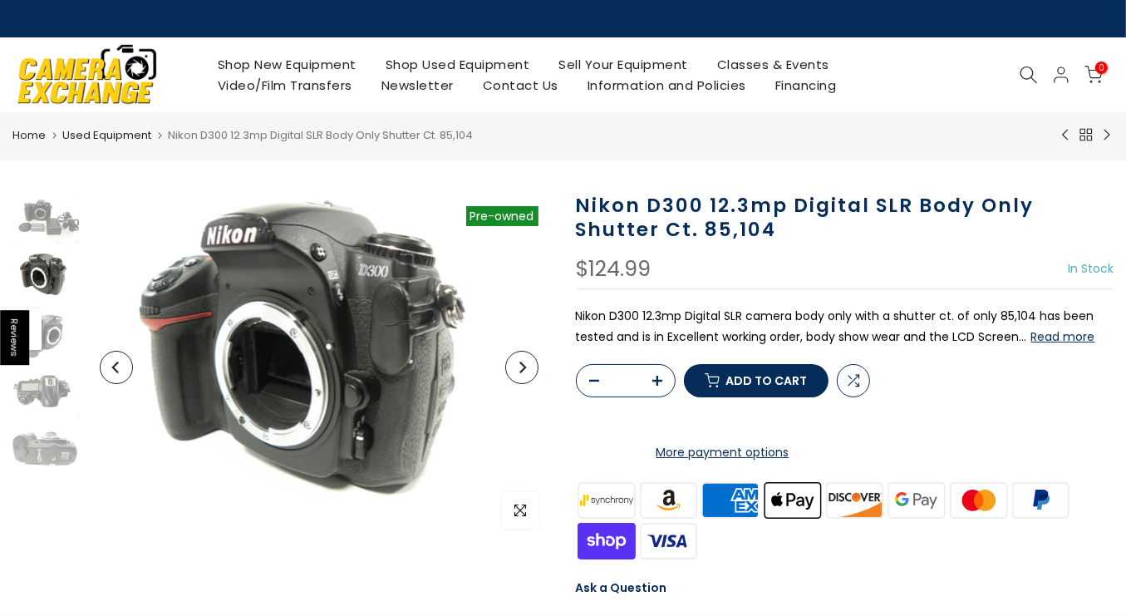
click at [526, 367] on icon "Next" at bounding box center [522, 368] width 12 height 12
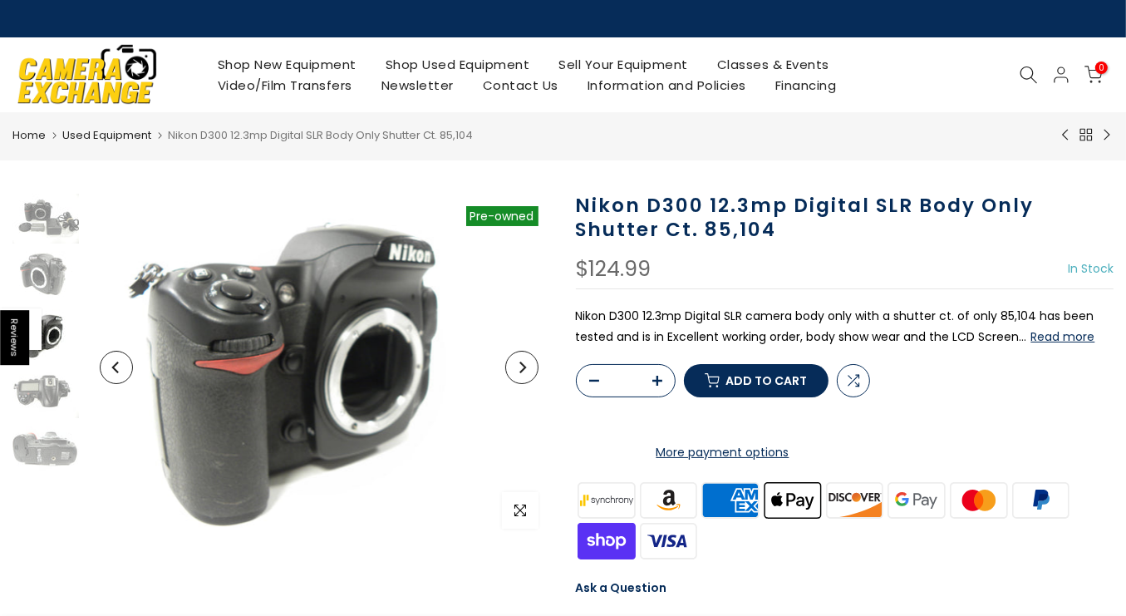
click at [525, 368] on icon "Next" at bounding box center [522, 368] width 12 height 12
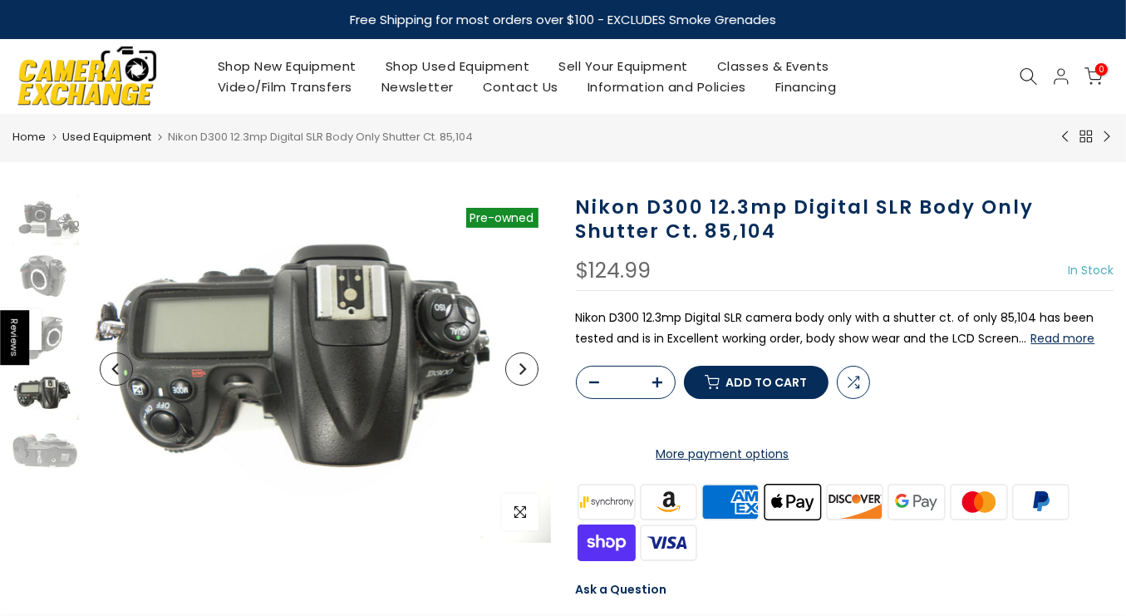
click at [525, 368] on icon "Next" at bounding box center [522, 369] width 7 height 12
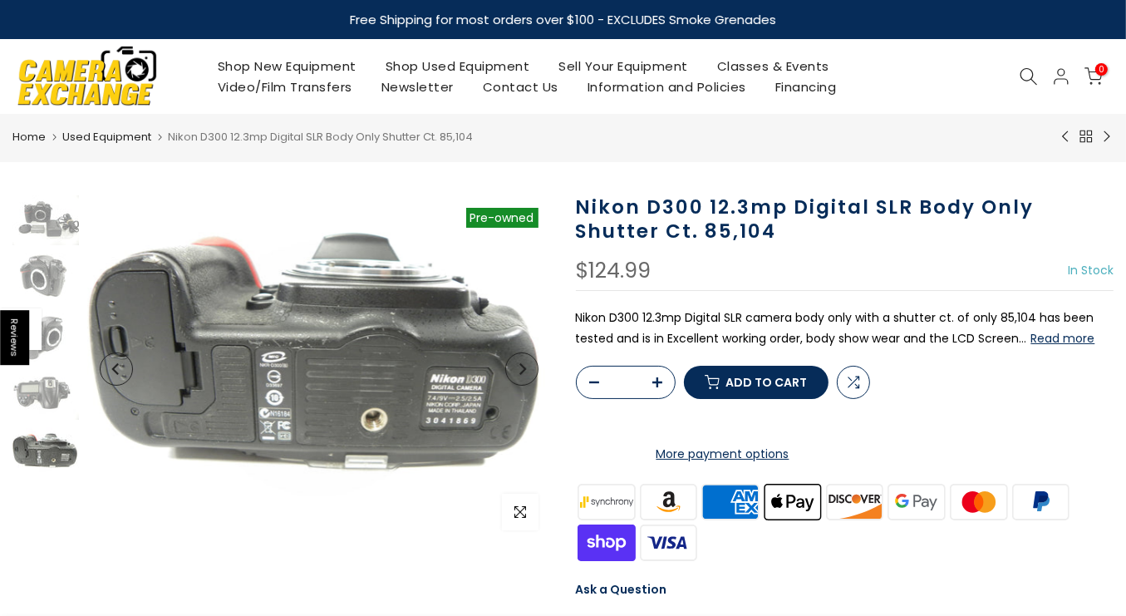
click at [525, 368] on icon "Next" at bounding box center [522, 369] width 7 height 12
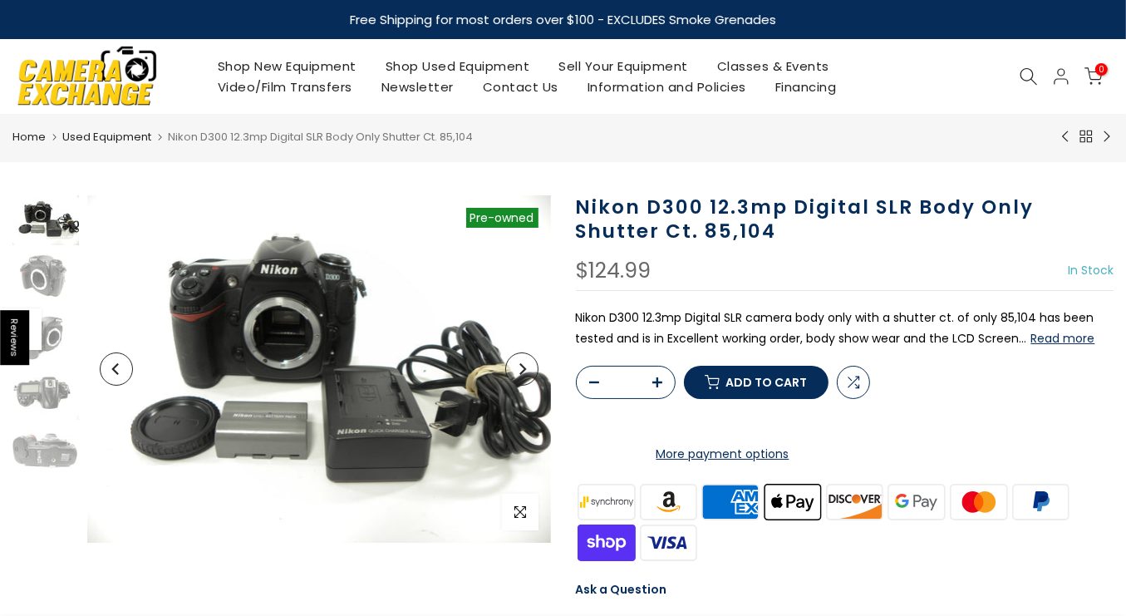
click at [522, 365] on icon "Next" at bounding box center [522, 369] width 7 height 12
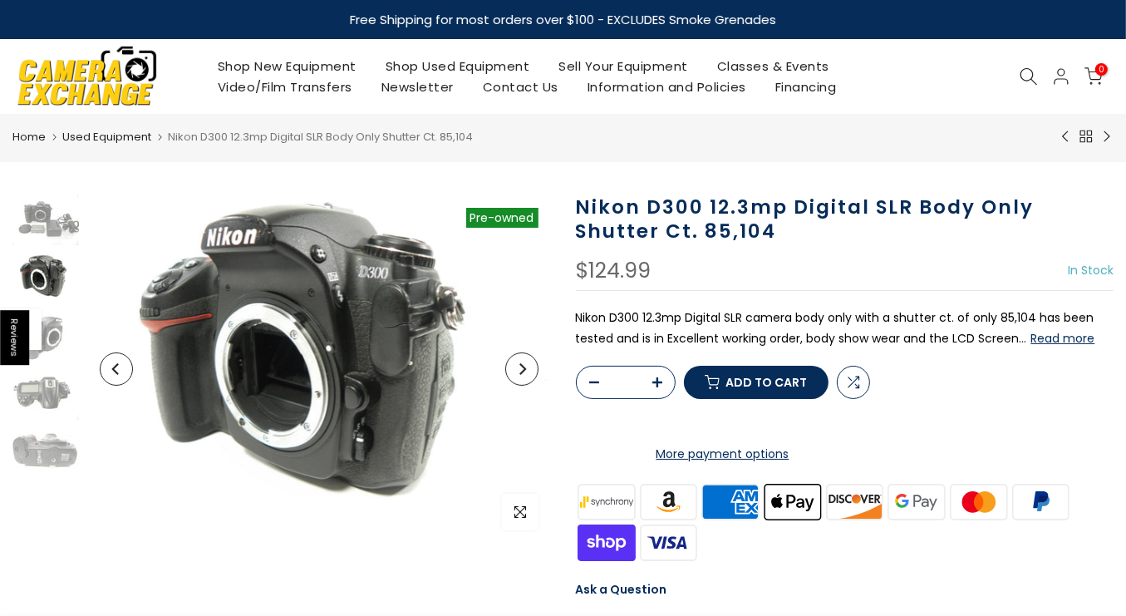
click at [522, 365] on icon "Next" at bounding box center [522, 369] width 7 height 12
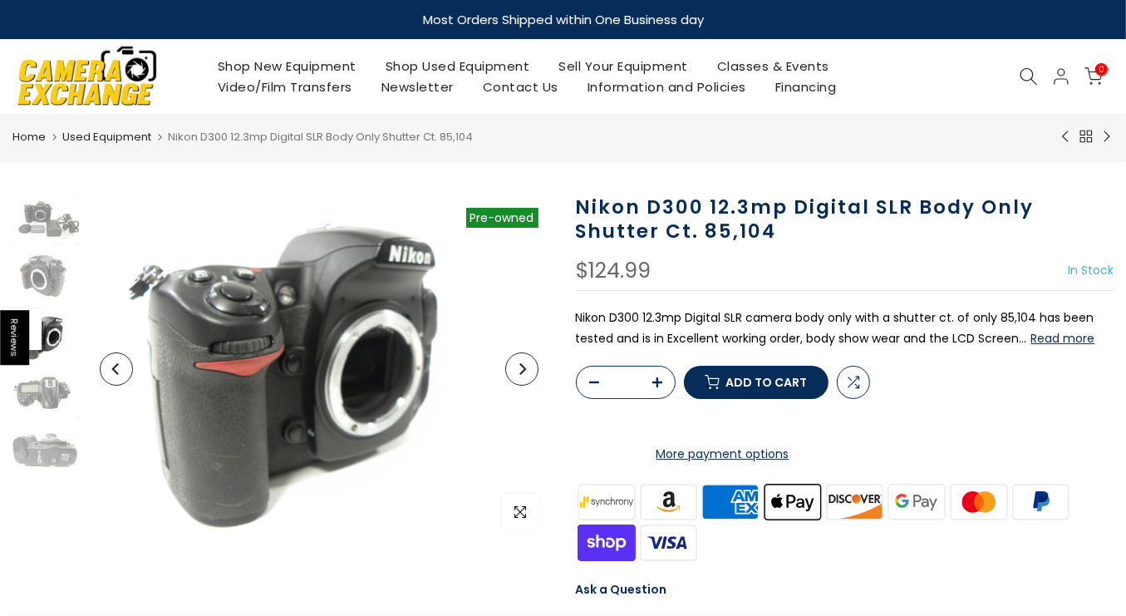
click at [522, 365] on icon "Next" at bounding box center [522, 369] width 7 height 12
